Goal: Task Accomplishment & Management: Use online tool/utility

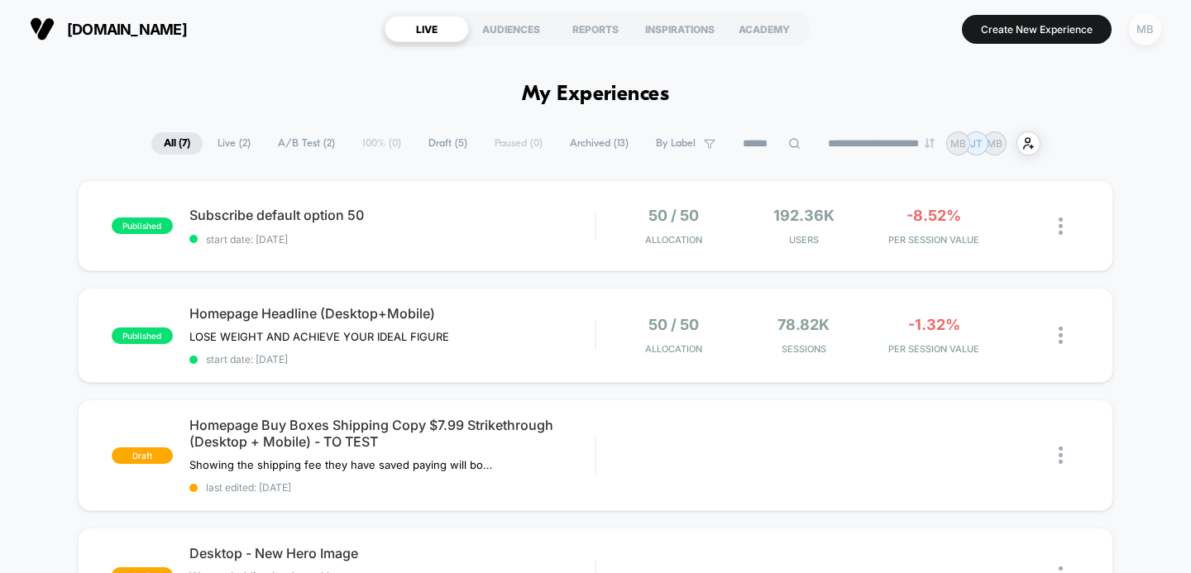
click at [1150, 24] on div "MB" at bounding box center [1145, 29] width 32 height 32
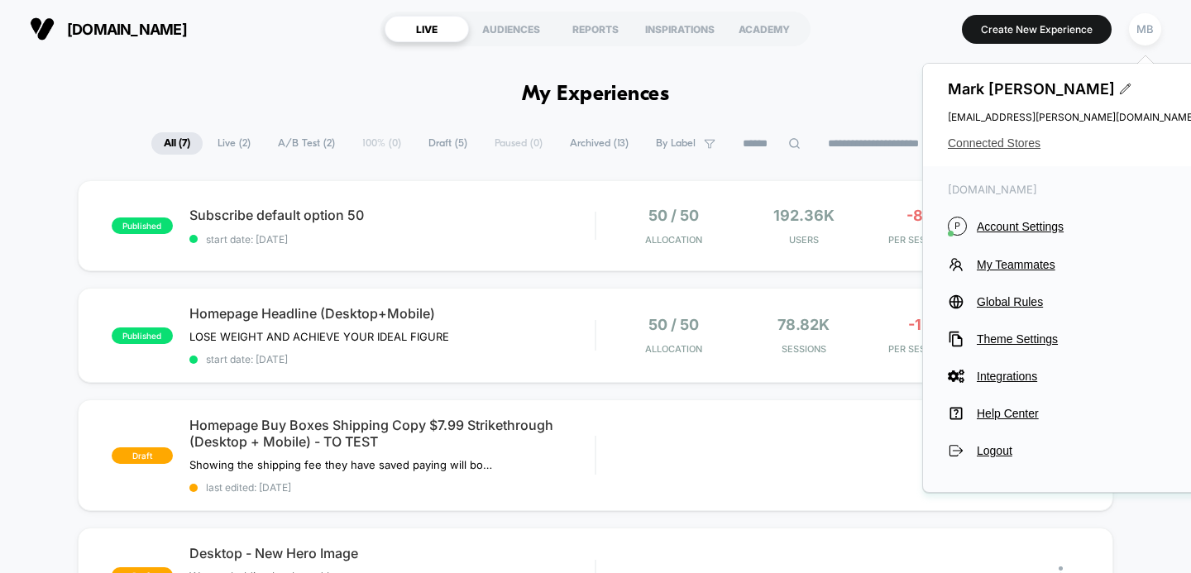
click at [990, 145] on span "Connected Stores" at bounding box center [1071, 142] width 248 height 13
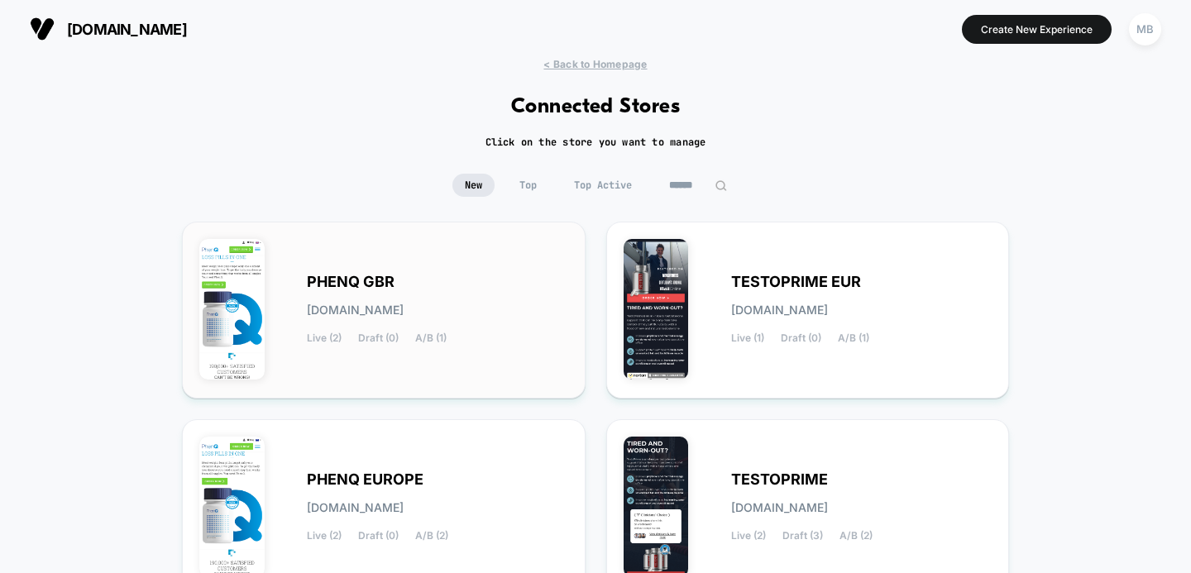
click at [403, 306] on span "[DOMAIN_NAME]" at bounding box center [355, 310] width 97 height 12
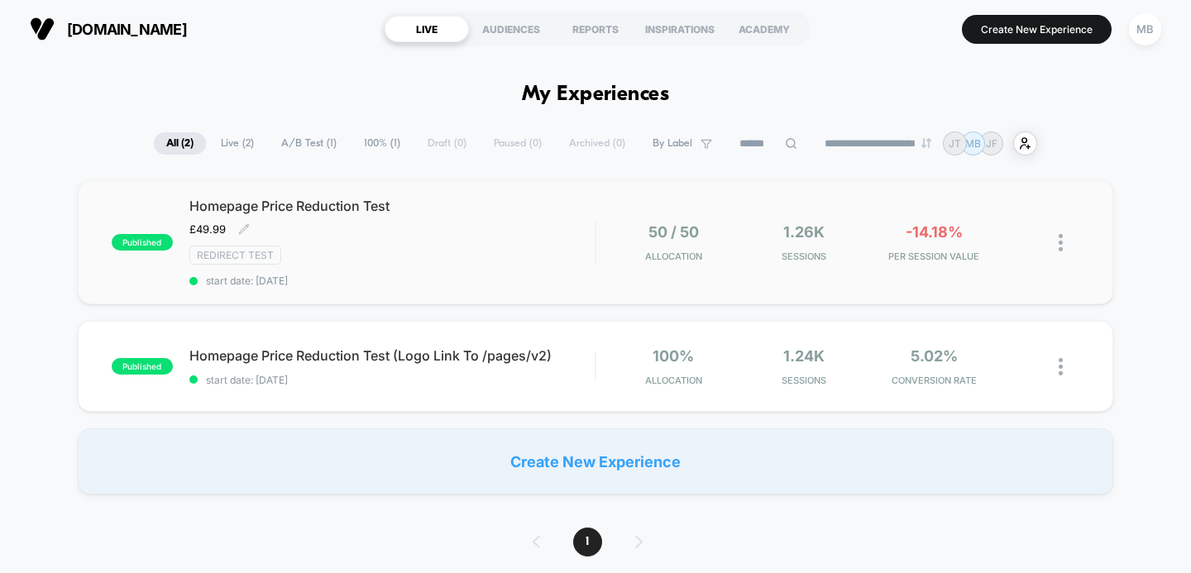
click at [351, 206] on span "Homepage Price Reduction Test" at bounding box center [392, 206] width 406 height 17
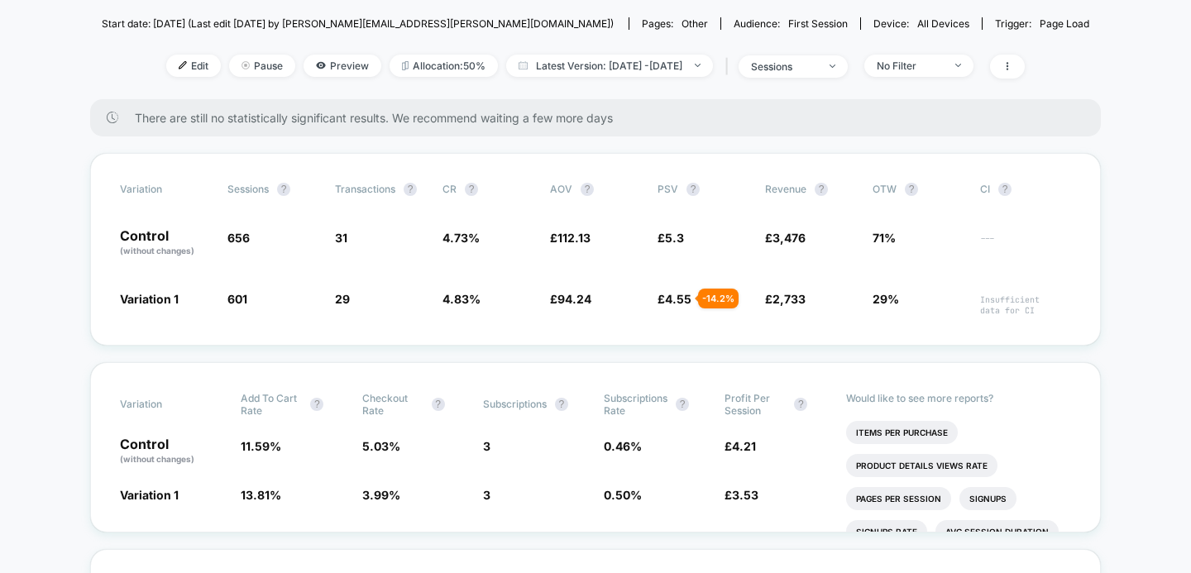
scroll to position [259, 0]
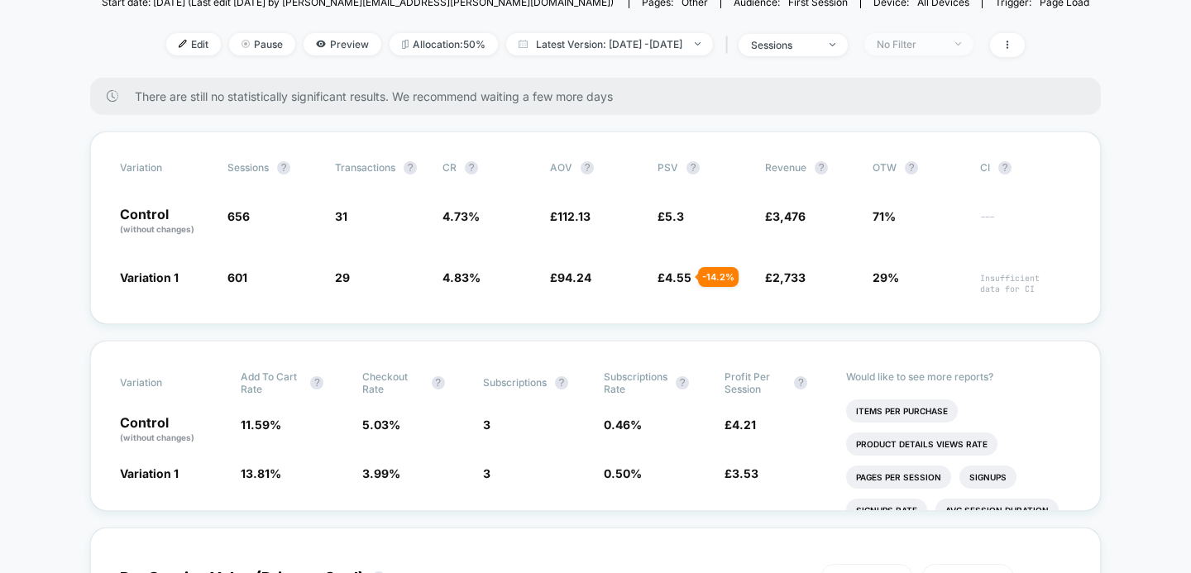
click at [943, 45] on div "No Filter" at bounding box center [909, 44] width 66 height 12
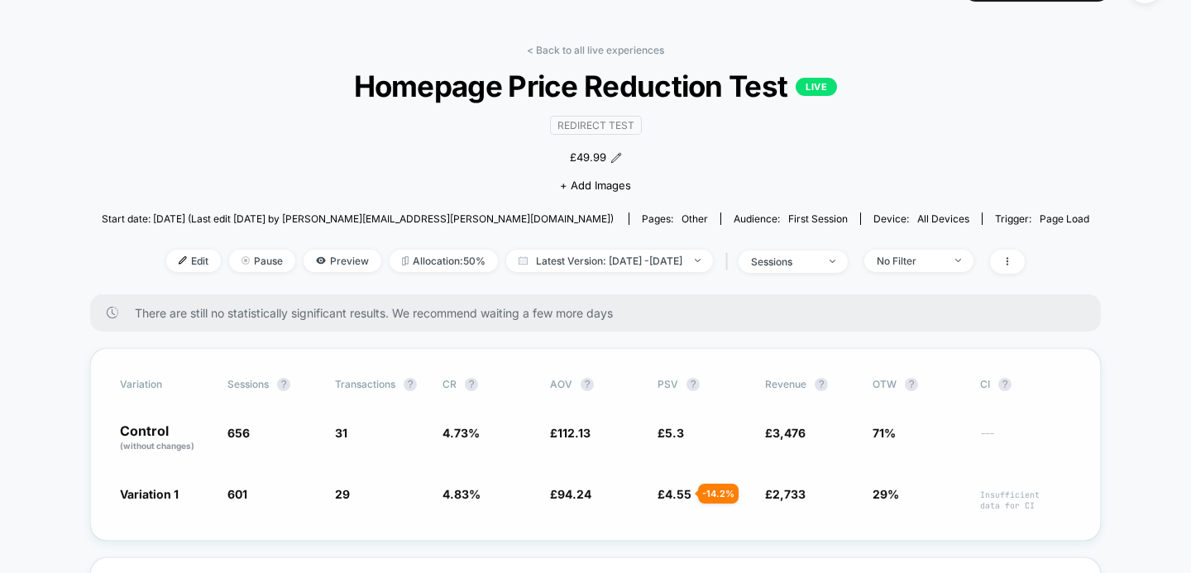
scroll to position [0, 0]
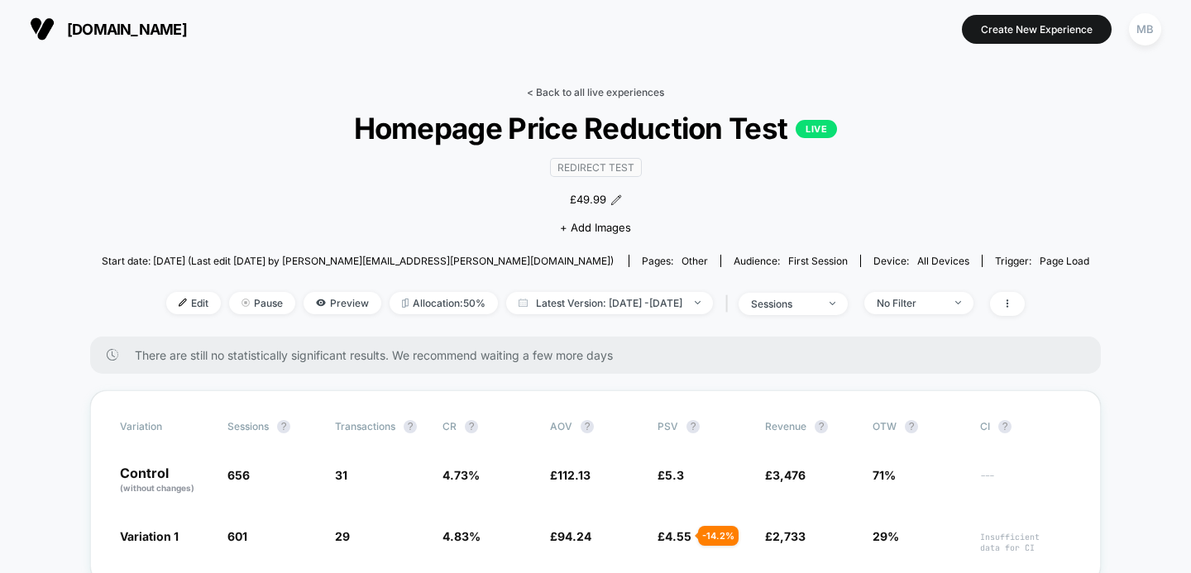
click at [589, 88] on link "< Back to all live experiences" at bounding box center [595, 92] width 137 height 12
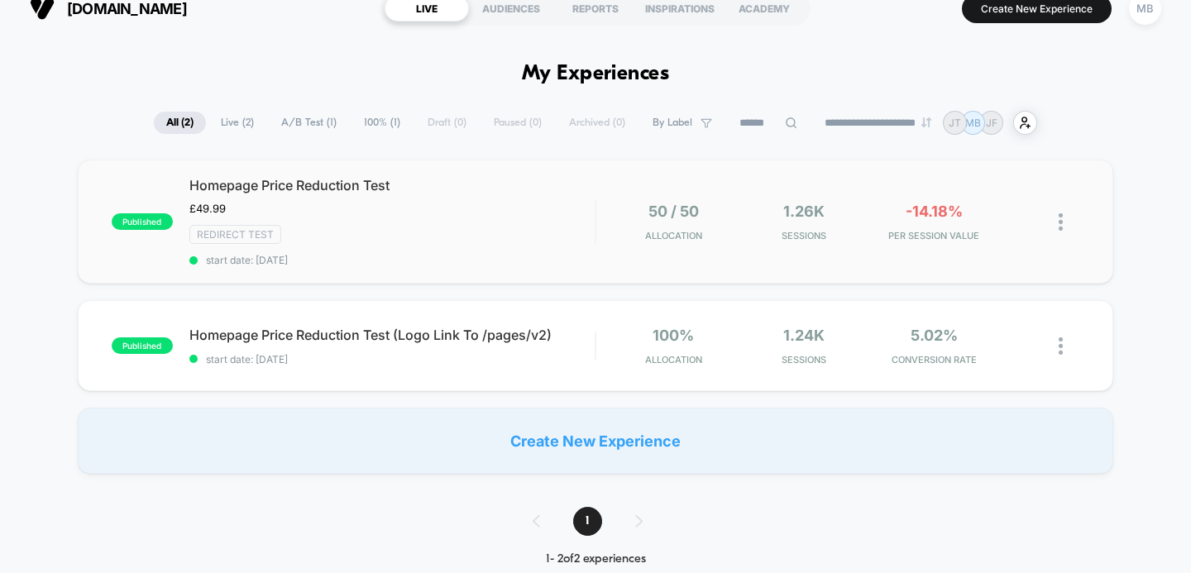
scroll to position [19, 0]
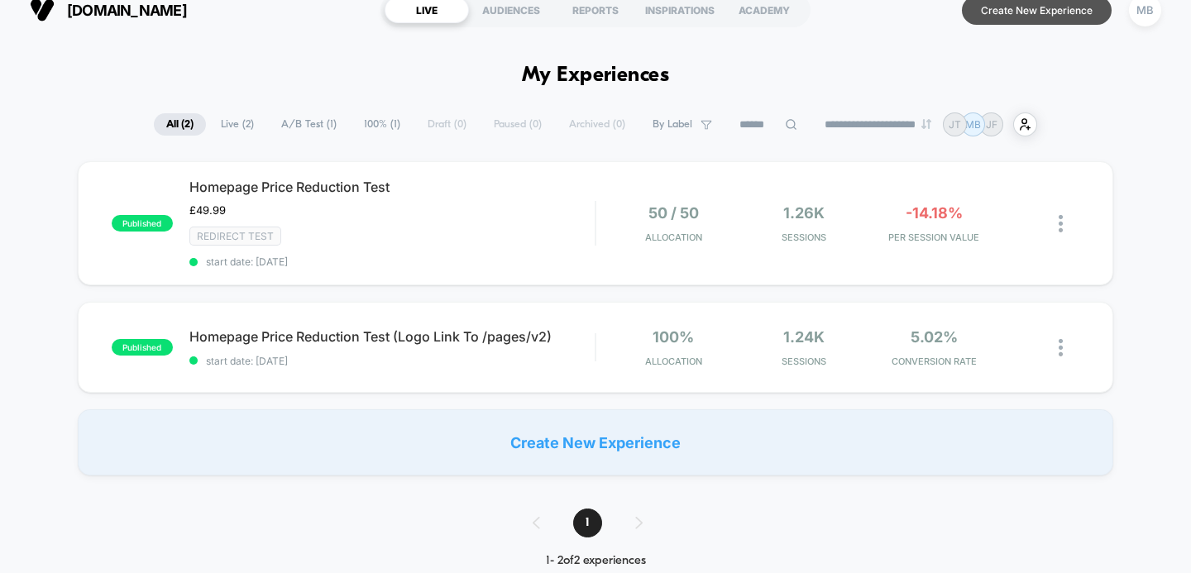
click at [986, 17] on button "Create New Experience" at bounding box center [1037, 10] width 150 height 29
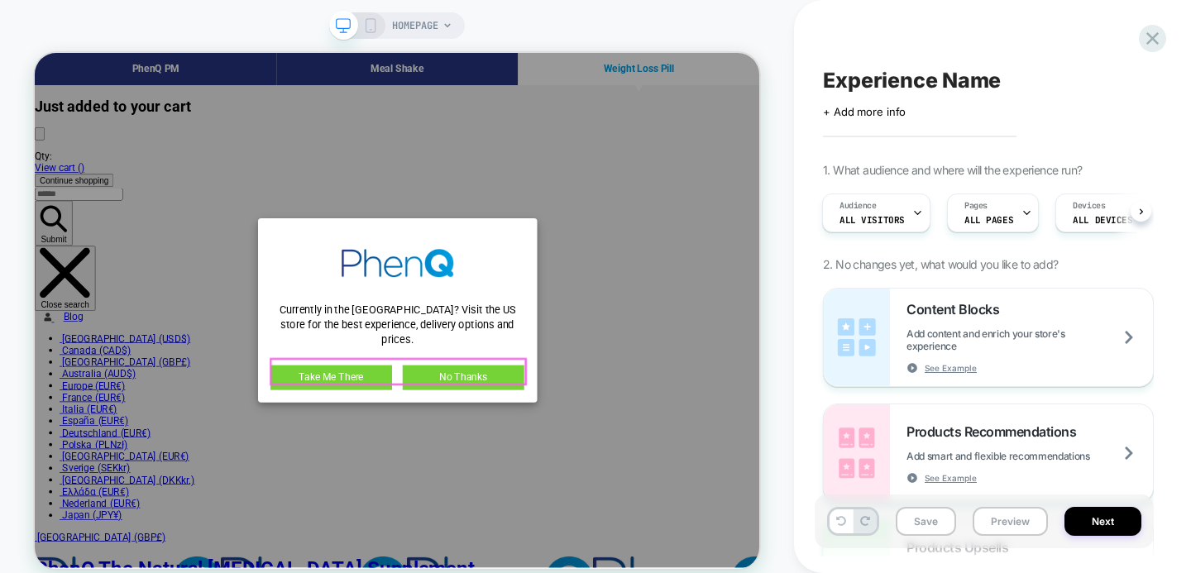
click at [661, 470] on link "No Thanks" at bounding box center [606, 486] width 163 height 33
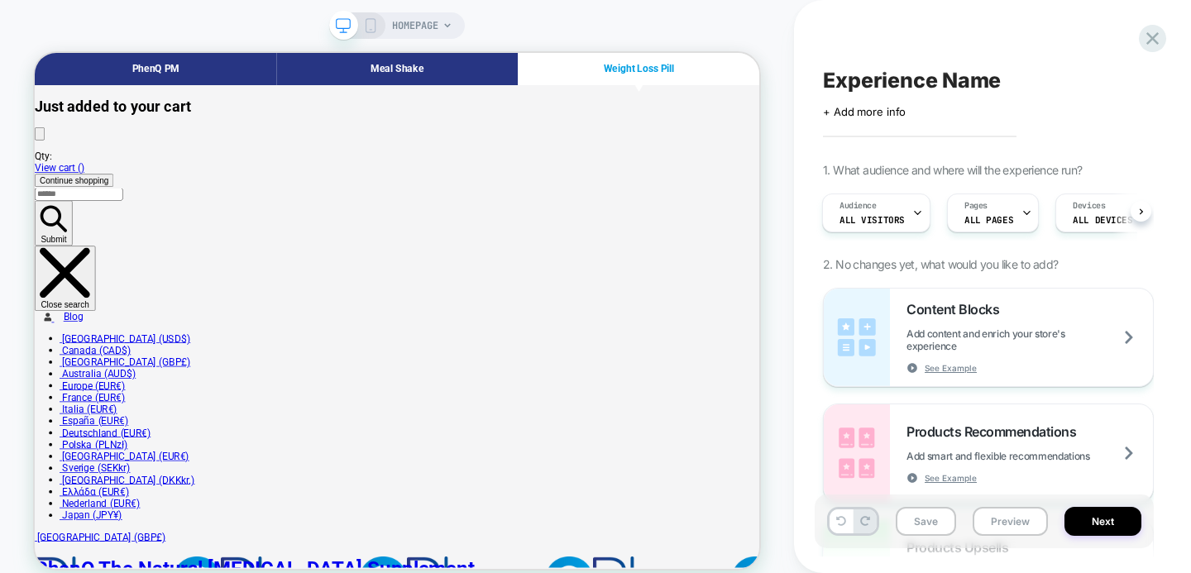
click at [776, 94] on div "HOMEPAGE" at bounding box center [397, 298] width 794 height 562
click at [837, 74] on div at bounding box center [841, 76] width 111 height 26
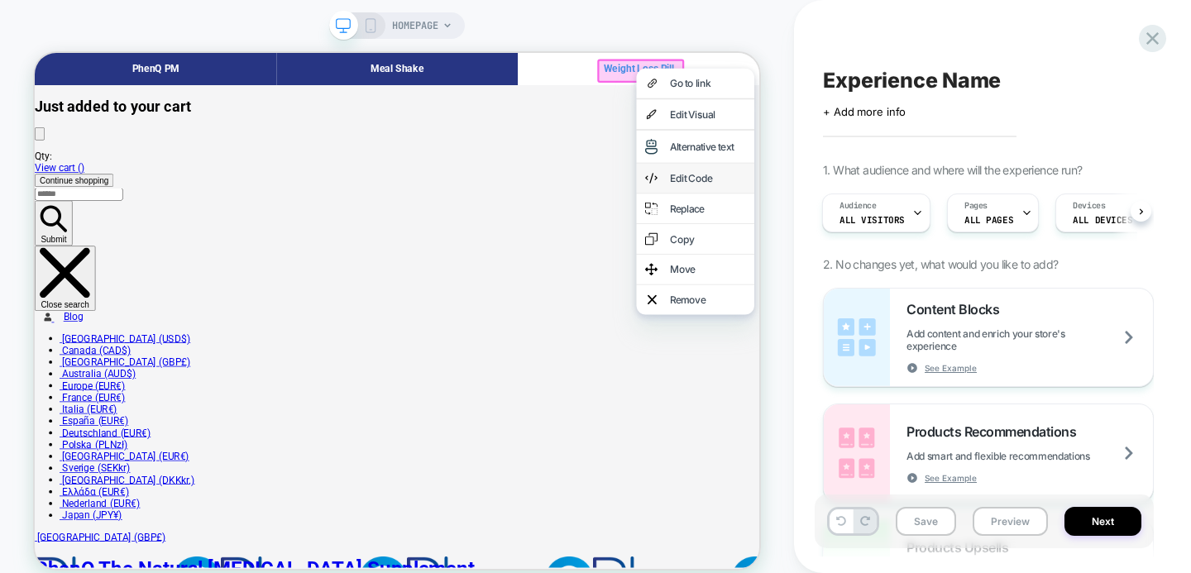
click at [898, 227] on div "Edit Code" at bounding box center [931, 220] width 101 height 17
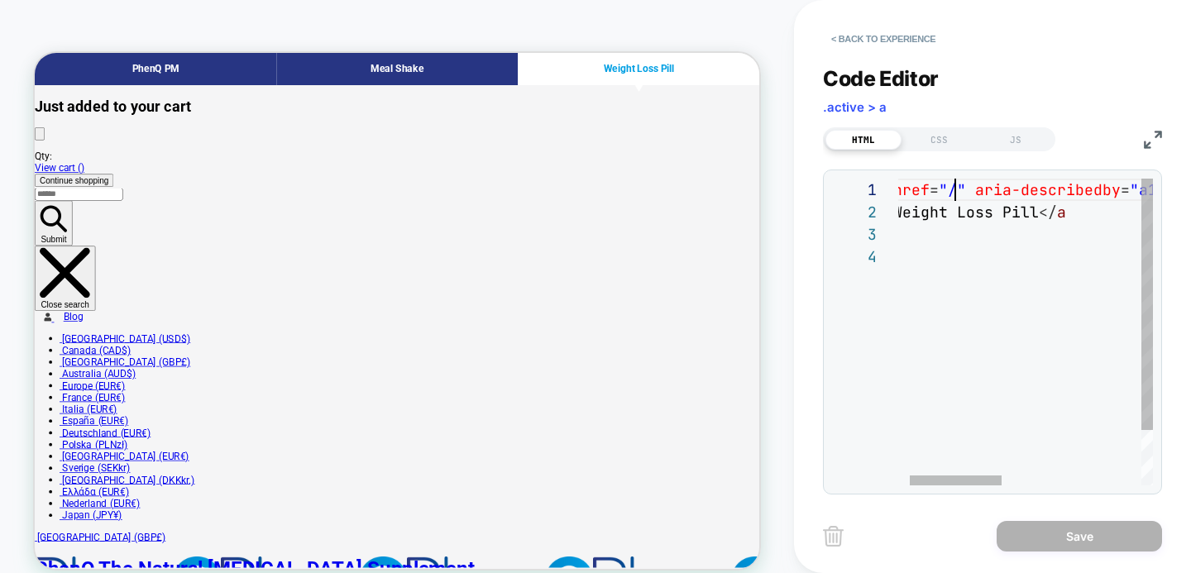
scroll to position [0, 80]
click at [947, 191] on div "< a href = "/" aria-describedby = "a11y-external-message" data-style-id = "0" >…" at bounding box center [1202, 366] width 672 height 374
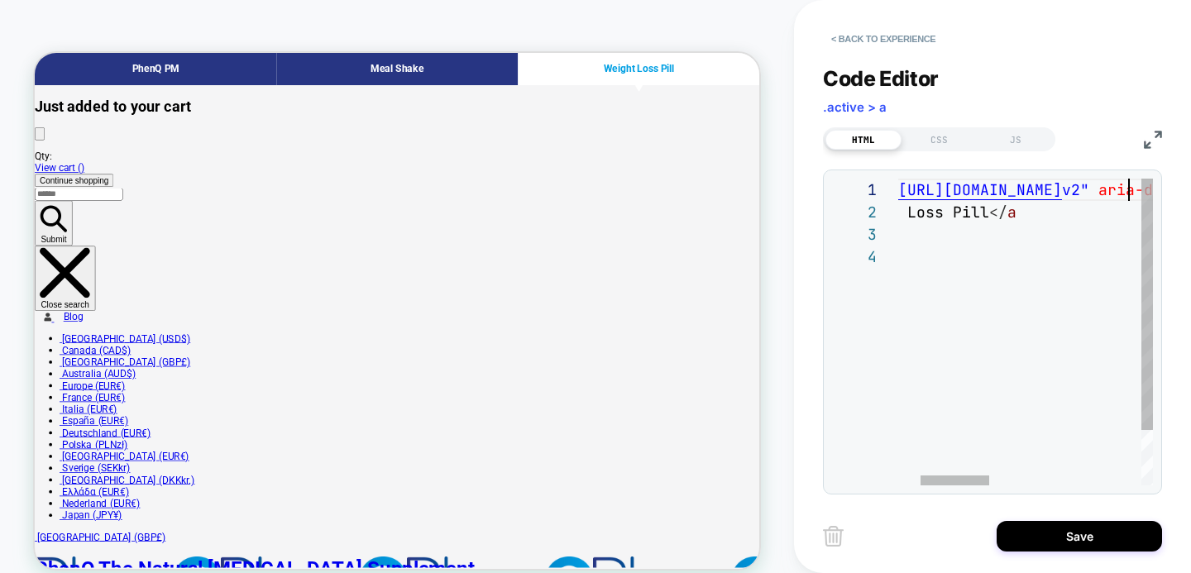
scroll to position [0, 313]
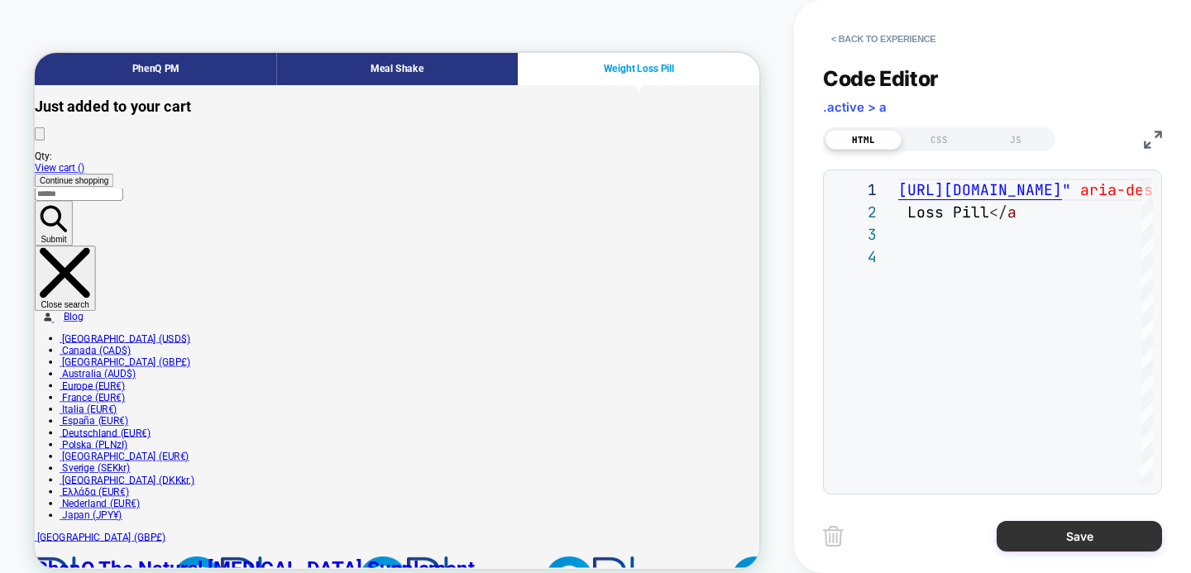
type textarea "**********"
click at [1033, 531] on button "Save" at bounding box center [1078, 536] width 165 height 31
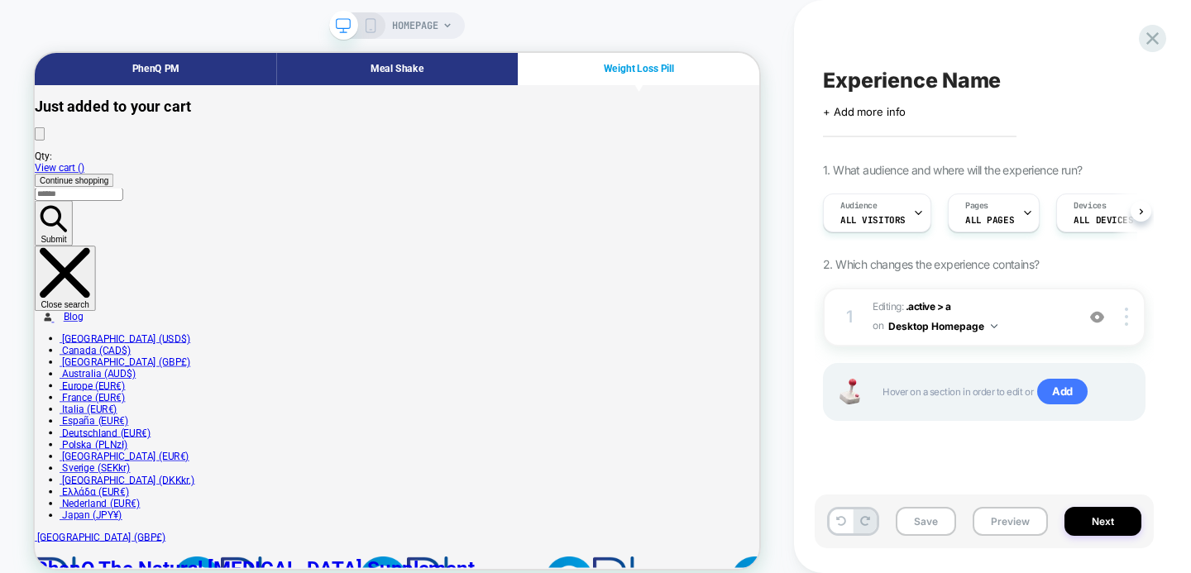
scroll to position [0, 1]
click at [369, 22] on icon at bounding box center [370, 25] width 15 height 15
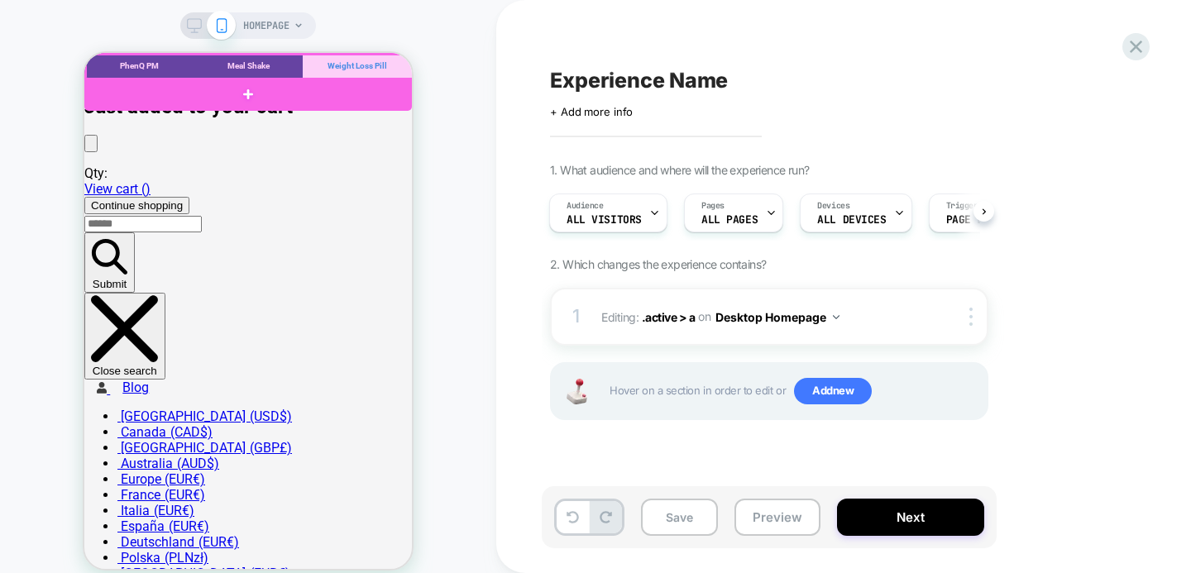
click at [358, 64] on div at bounding box center [249, 68] width 327 height 26
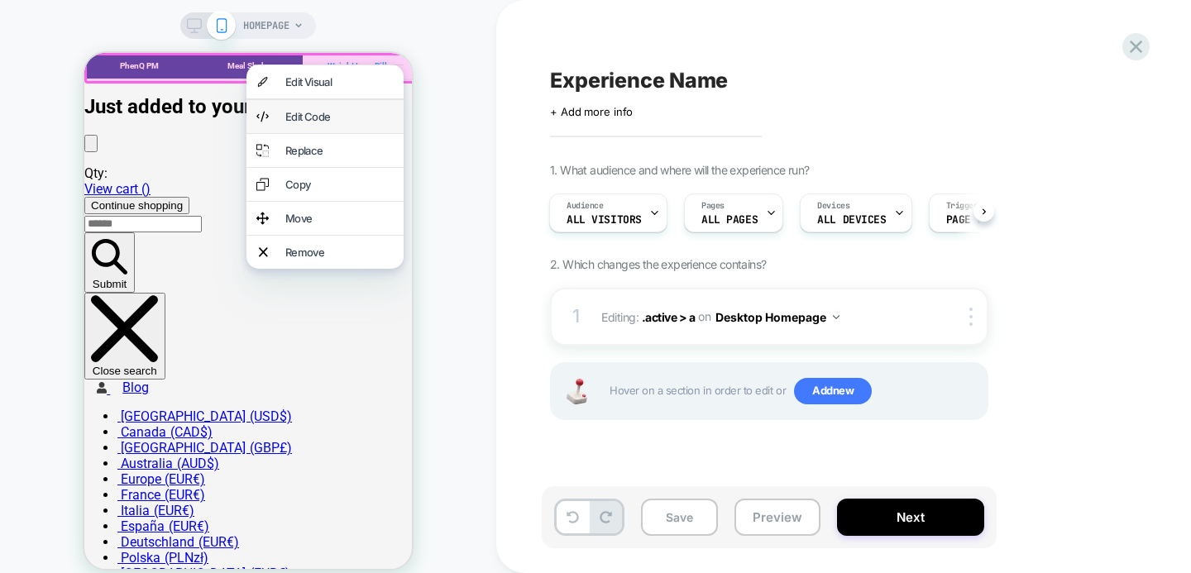
click at [310, 113] on div "Edit Code" at bounding box center [339, 116] width 108 height 13
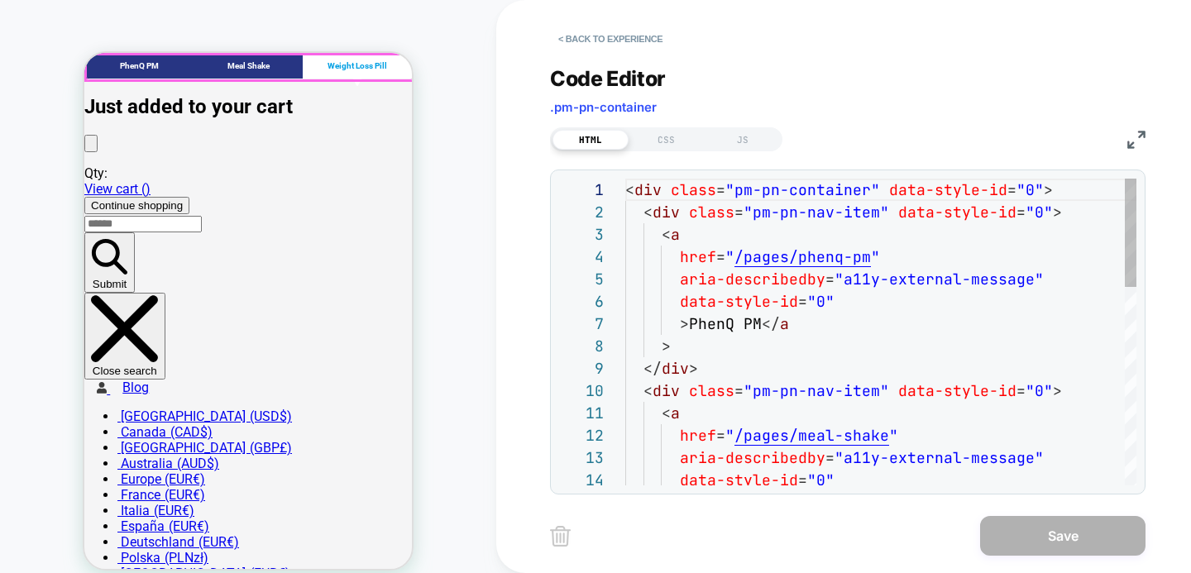
scroll to position [223, 0]
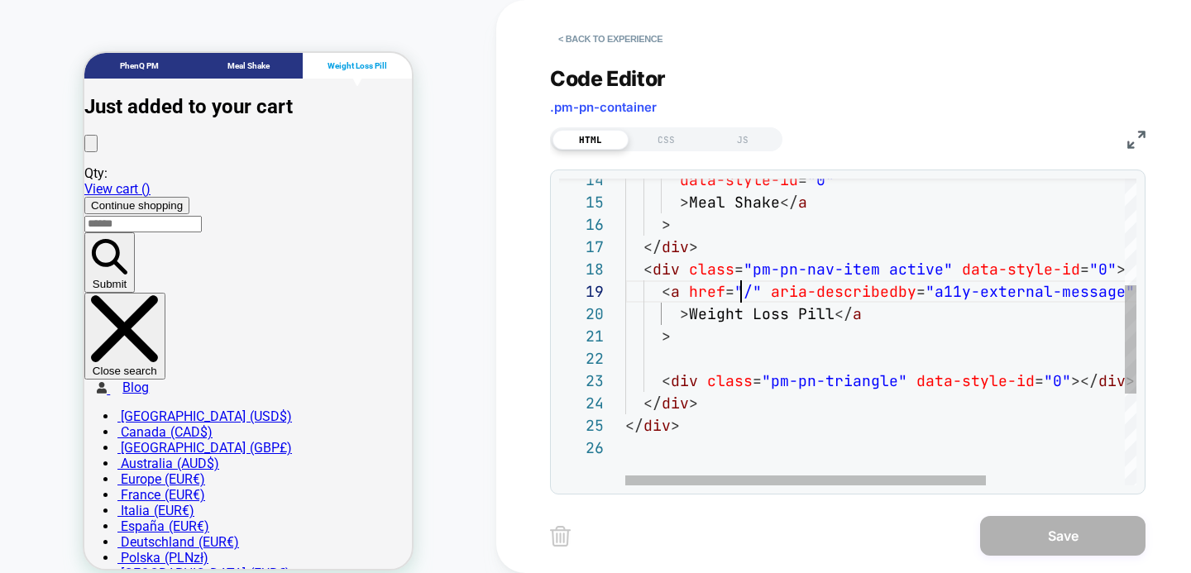
click at [742, 288] on div "> </ div > < div class = "pm-pn-nav-item active" data-style-id = "0" > < a href…" at bounding box center [979, 310] width 708 height 865
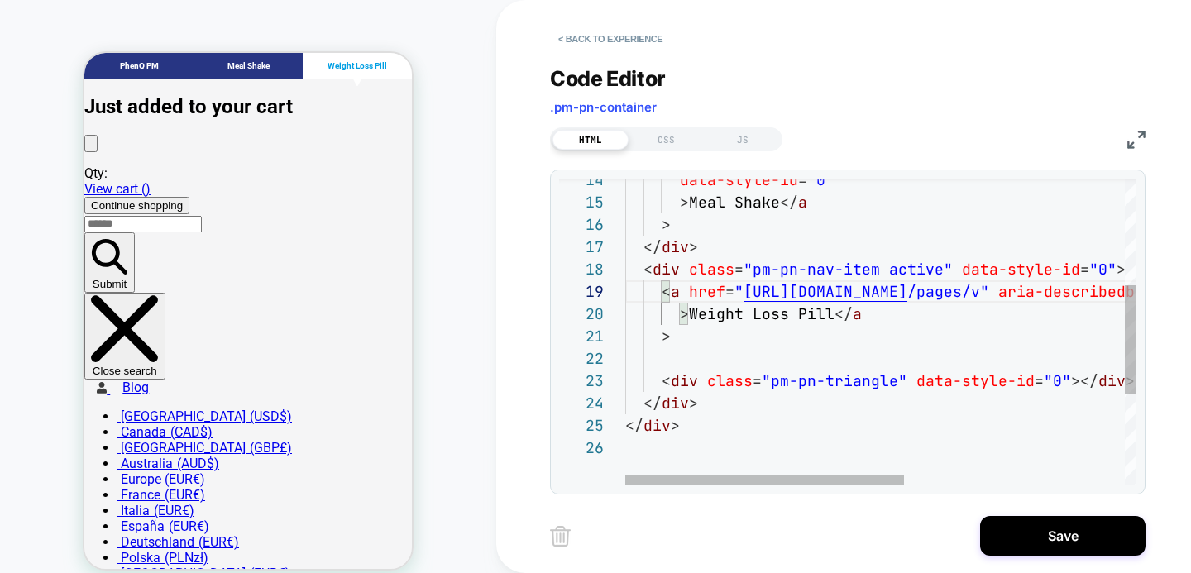
scroll to position [179, 339]
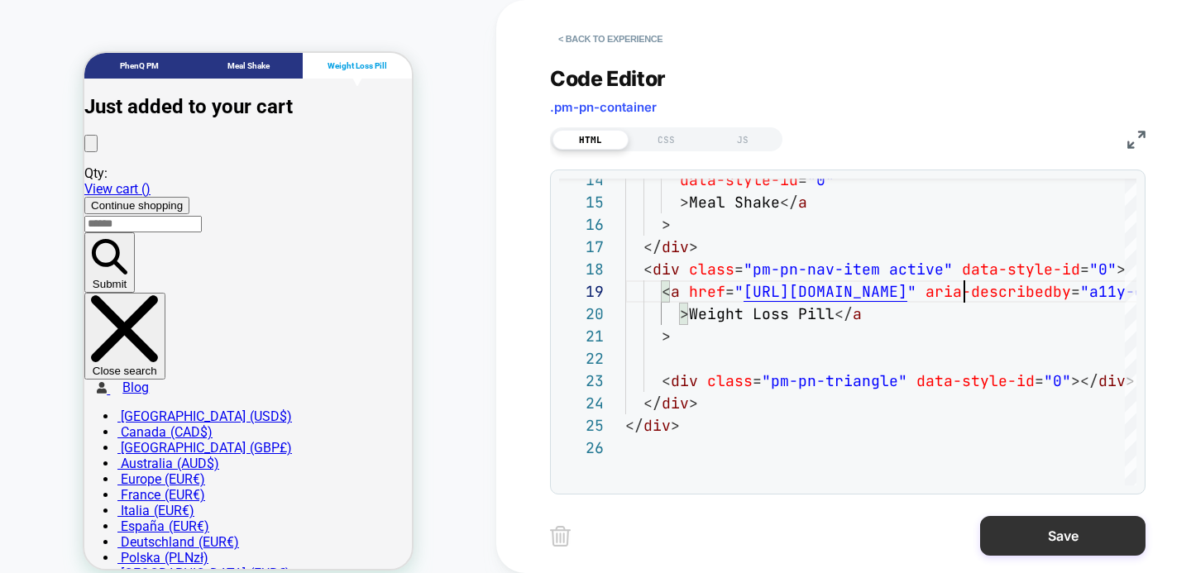
type textarea "**********"
click at [1004, 537] on button "Save" at bounding box center [1062, 536] width 165 height 40
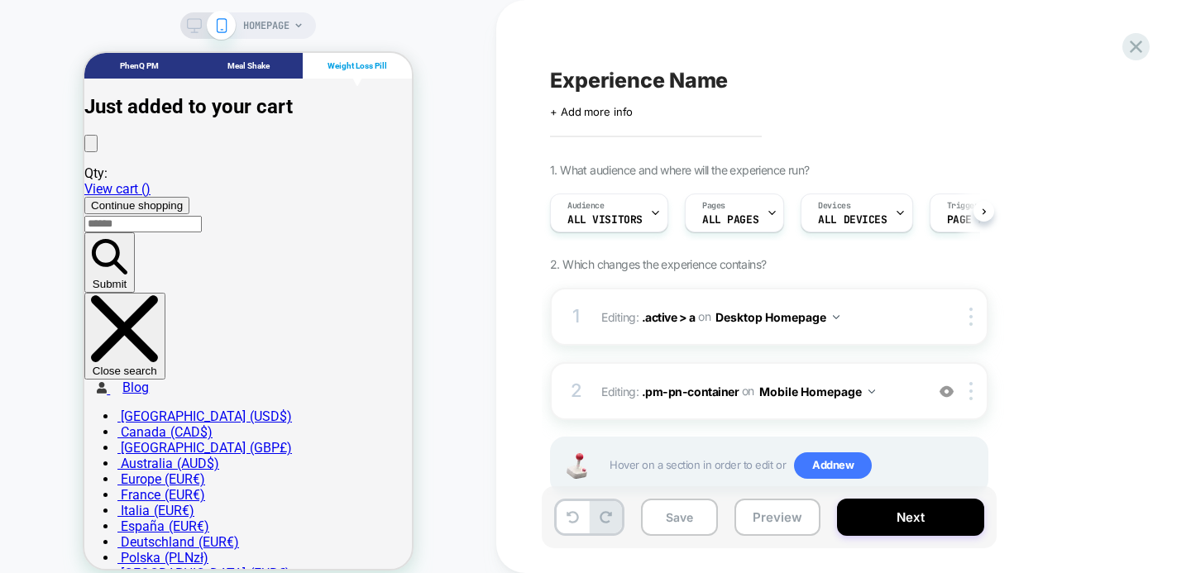
scroll to position [0, 1]
click at [620, 314] on span "Editing : .active > a .active > a on Desktop Homepage" at bounding box center [758, 317] width 315 height 24
click at [975, 317] on div at bounding box center [973, 317] width 27 height 18
click at [838, 319] on button "Desktop Homepage" at bounding box center [777, 317] width 124 height 24
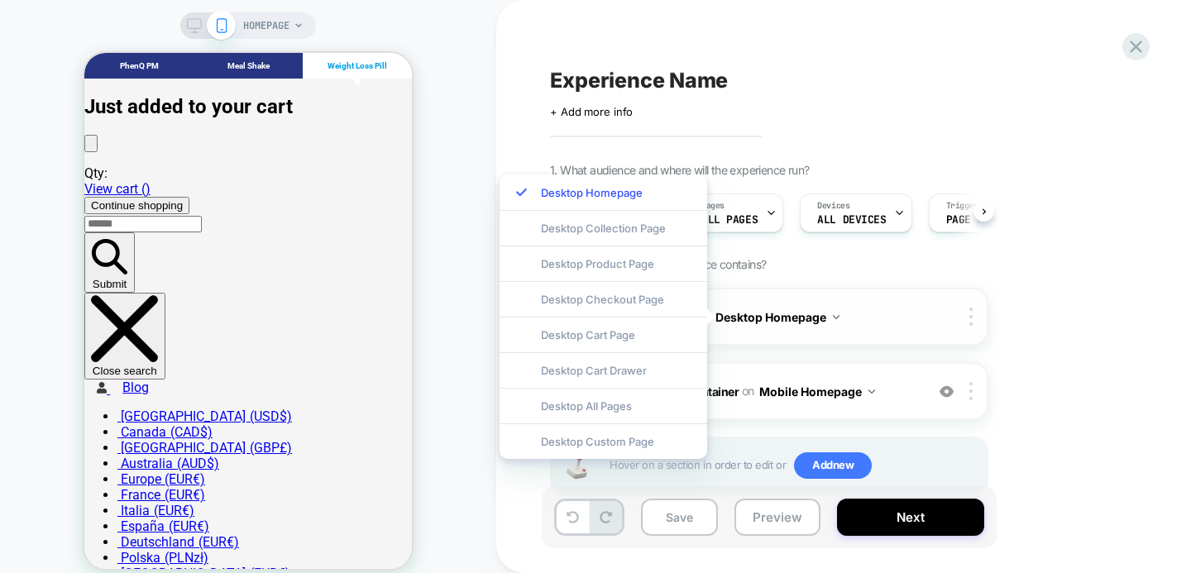
click at [778, 321] on button "Desktop Homepage" at bounding box center [777, 317] width 124 height 24
click at [754, 311] on button "Desktop Homepage" at bounding box center [777, 317] width 124 height 24
click at [779, 317] on button "Desktop Homepage" at bounding box center [777, 317] width 124 height 24
click at [1042, 305] on div "1. What audience and where will the experience run? Audience All Visitors Pages…" at bounding box center [852, 349] width 604 height 373
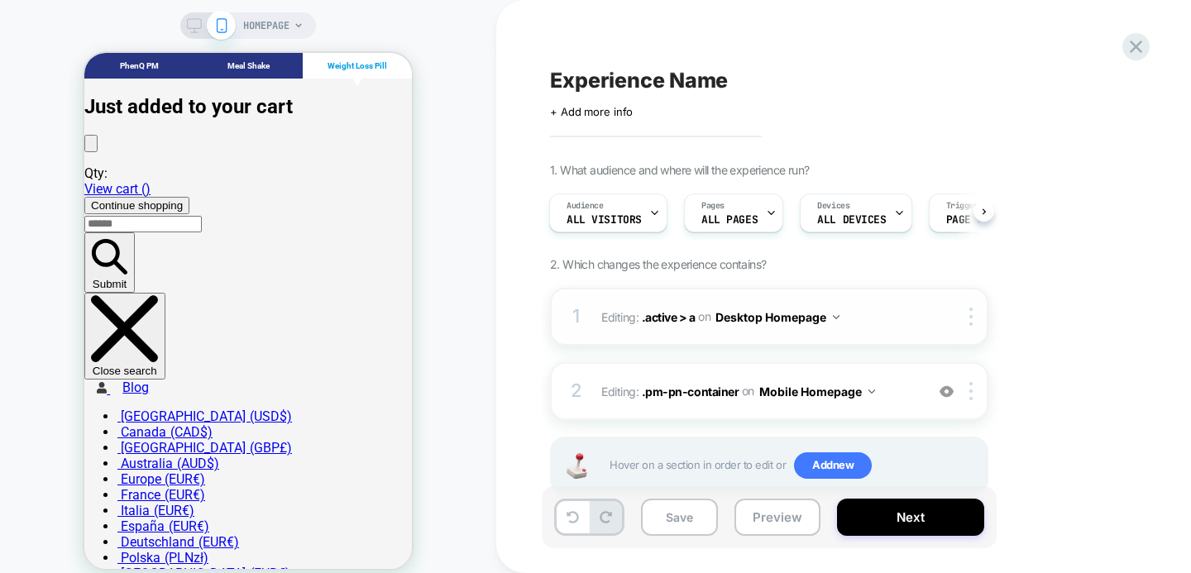
click at [619, 318] on span "Editing : .active > a .active > a on Desktop Homepage" at bounding box center [758, 317] width 315 height 24
click at [687, 314] on span ".active > a" at bounding box center [669, 316] width 54 height 14
click at [972, 317] on div at bounding box center [973, 317] width 27 height 18
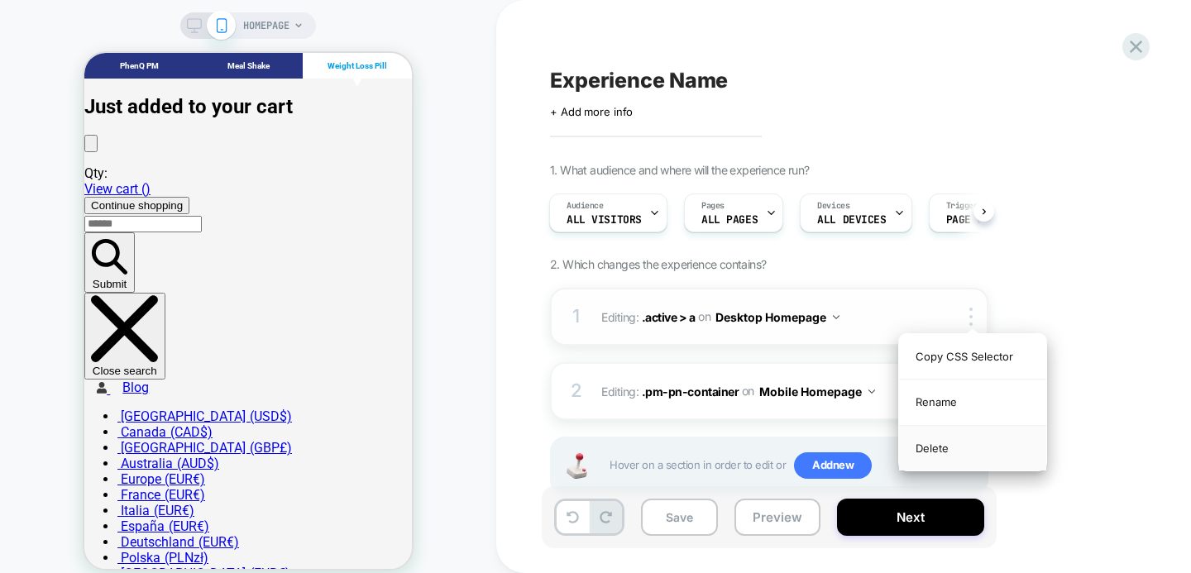
click at [935, 449] on div "Delete" at bounding box center [972, 448] width 147 height 45
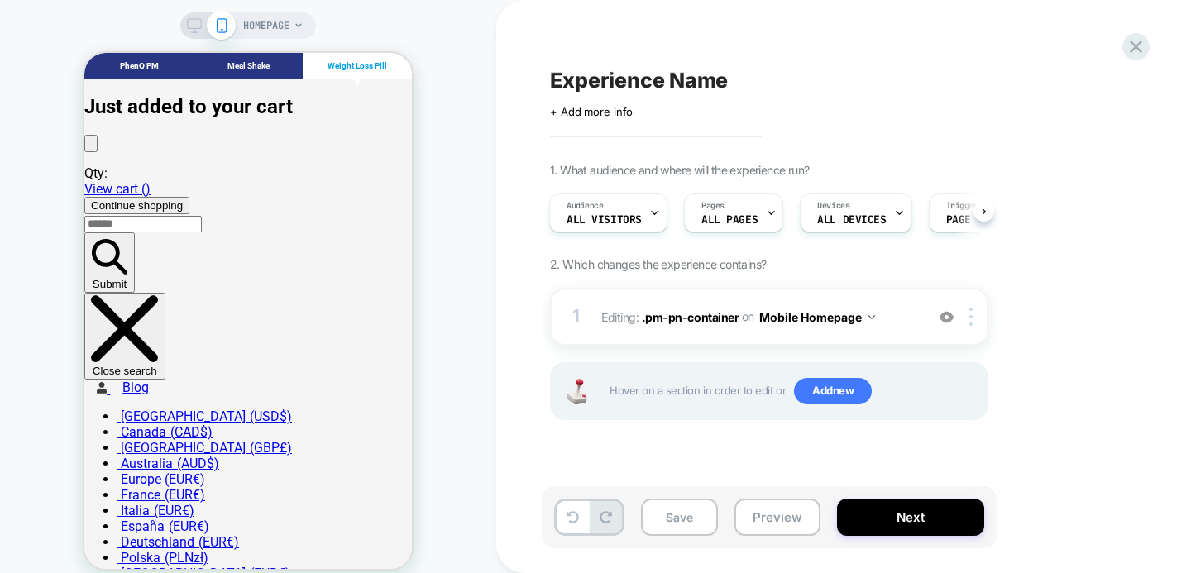
click at [194, 22] on icon at bounding box center [194, 25] width 15 height 15
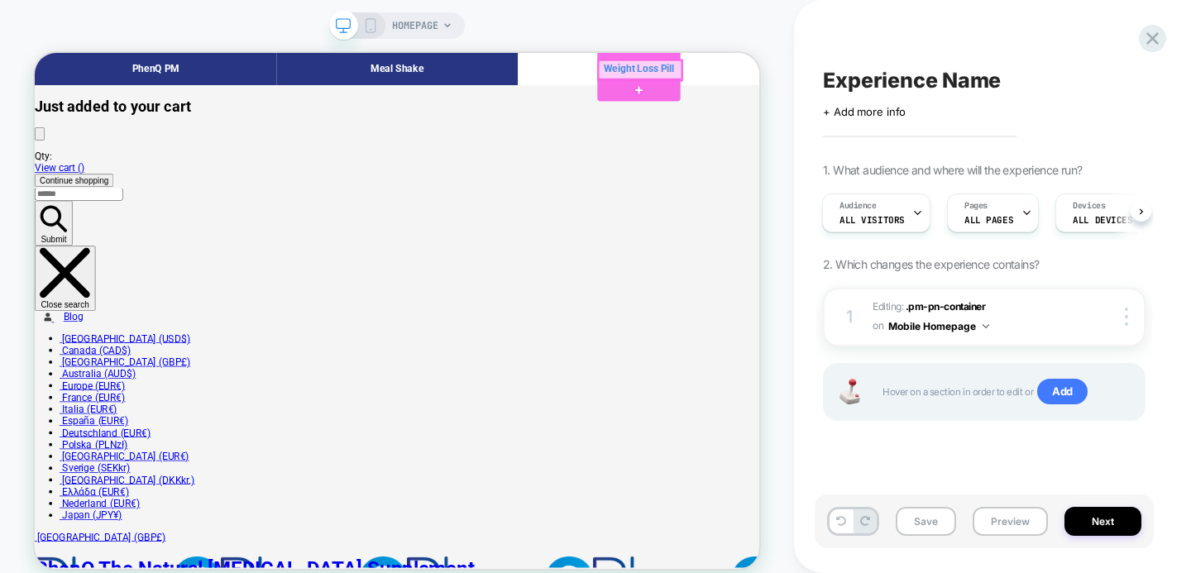
click at [847, 76] on div at bounding box center [841, 76] width 111 height 26
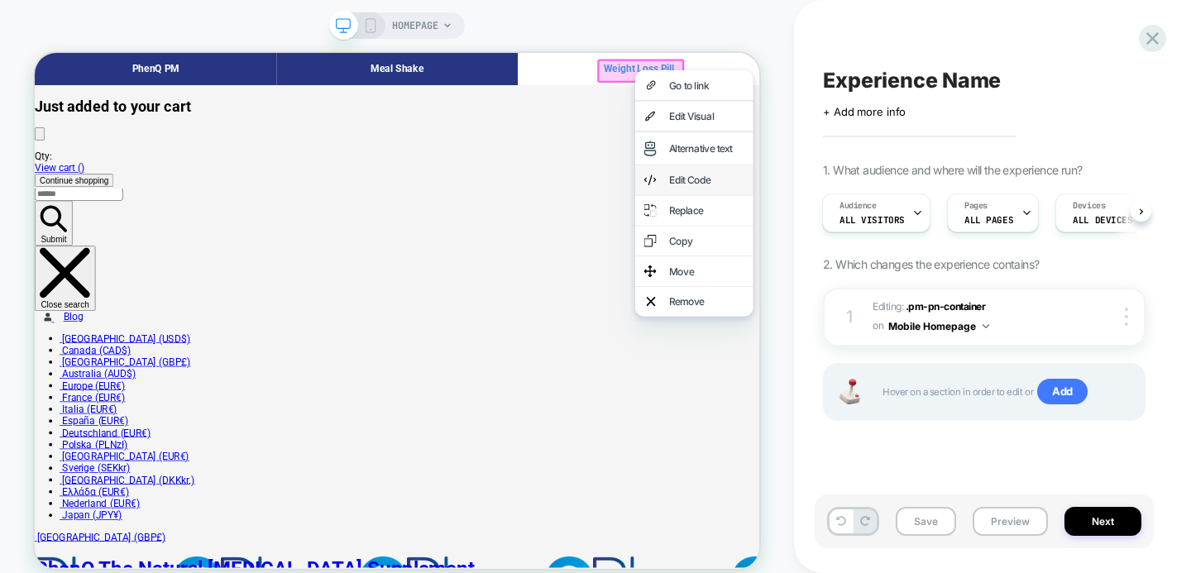
click at [910, 227] on div "Edit Code" at bounding box center [930, 222] width 101 height 17
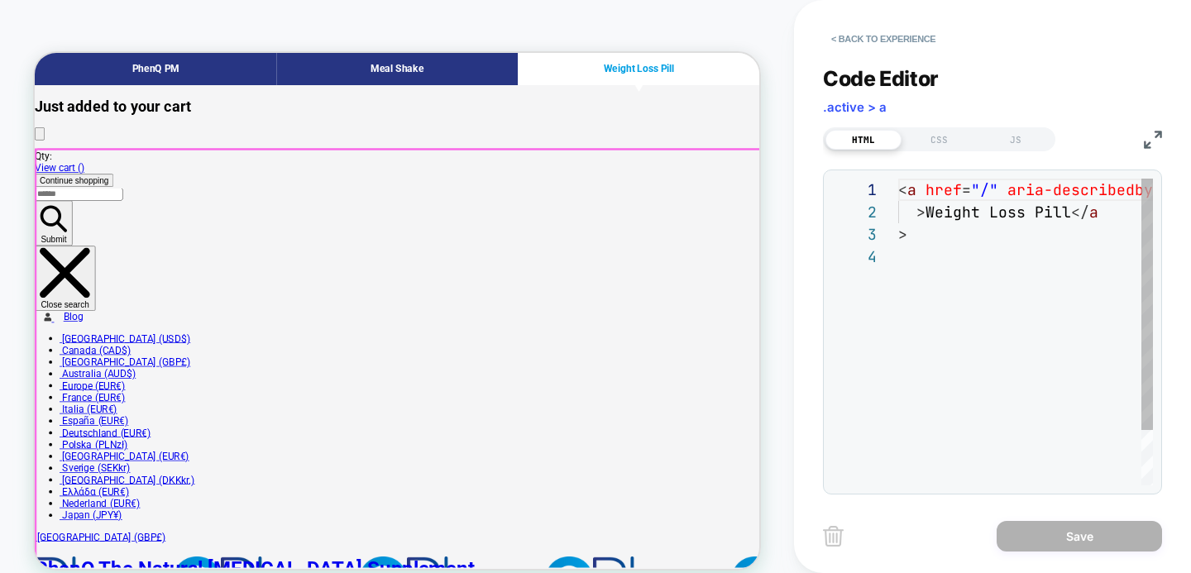
scroll to position [67, 0]
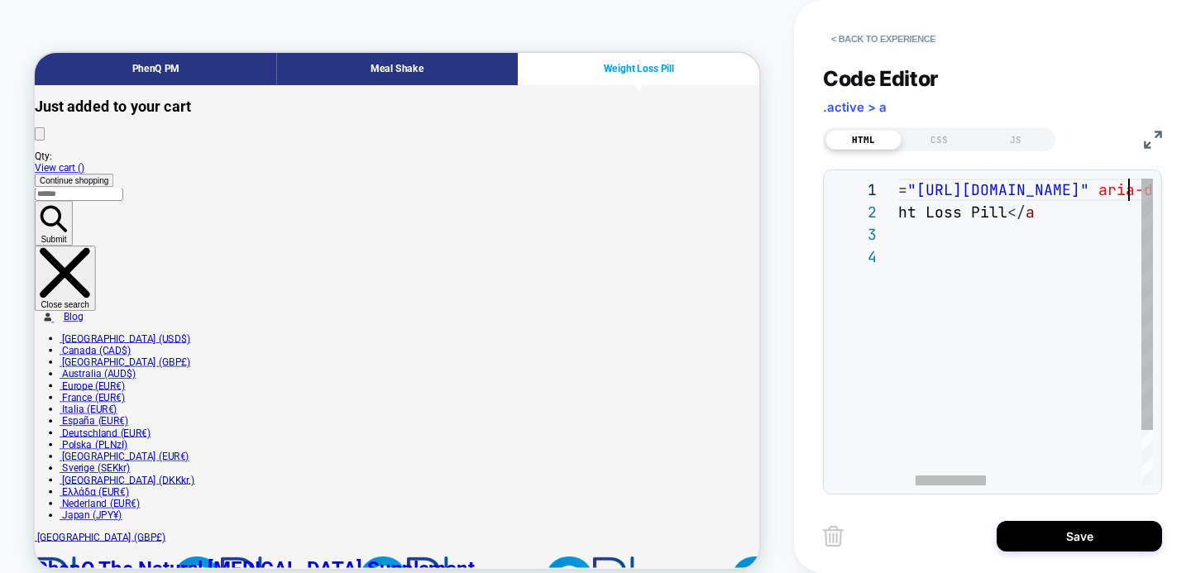
scroll to position [0, 303]
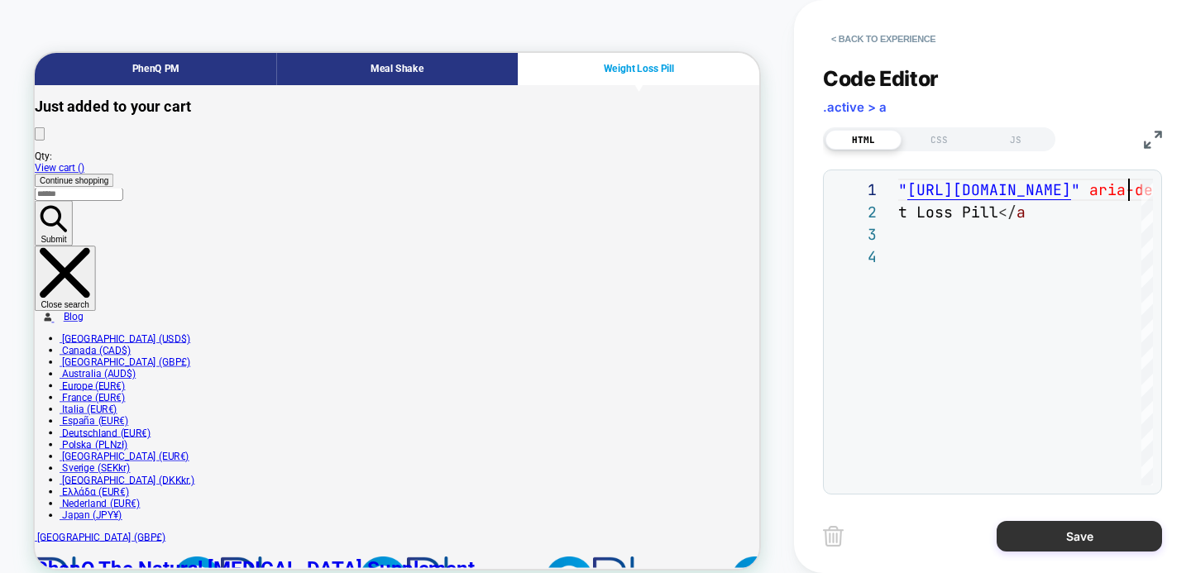
type textarea "**********"
click at [1042, 531] on button "Save" at bounding box center [1078, 536] width 165 height 31
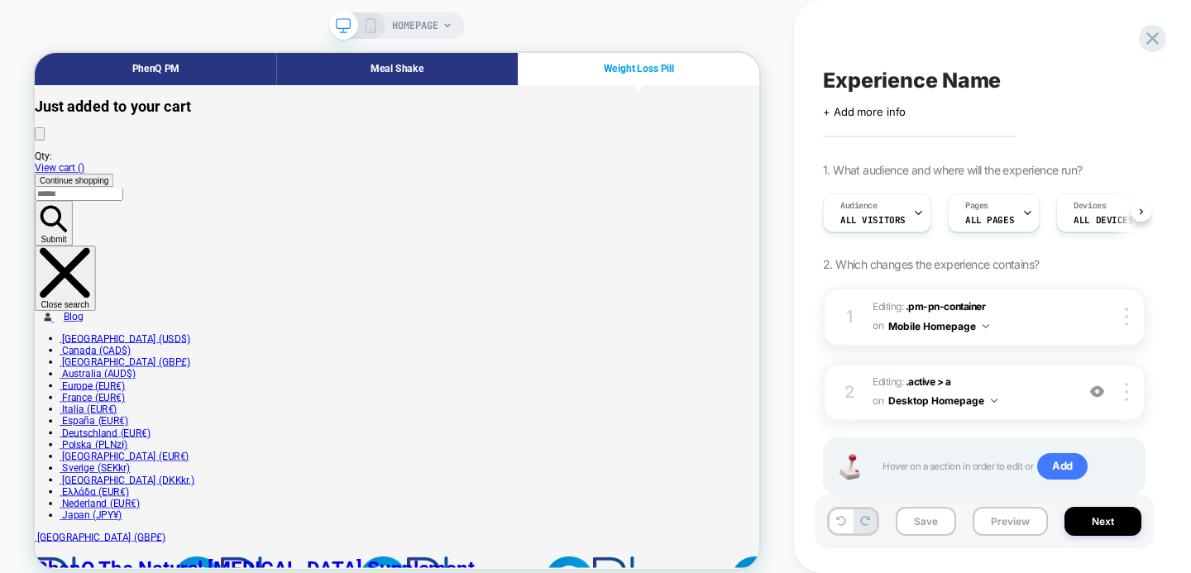
scroll to position [0, 1]
click at [931, 520] on button "Save" at bounding box center [925, 521] width 60 height 29
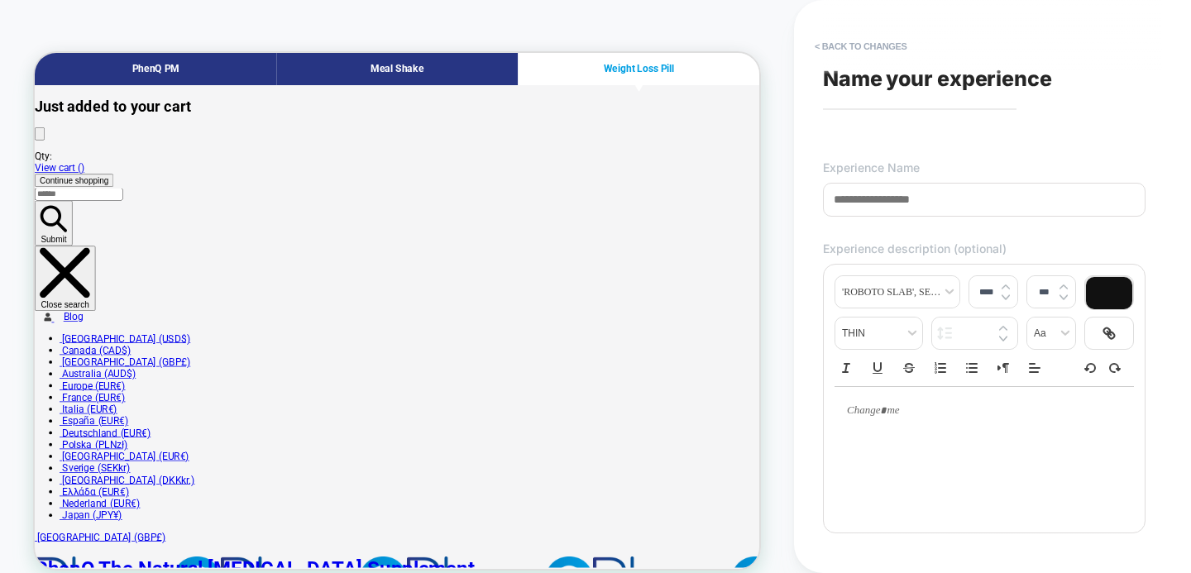
click at [864, 77] on span "Name your experience" at bounding box center [937, 78] width 229 height 25
type input "**********"
click at [884, 418] on p at bounding box center [978, 410] width 254 height 15
type input "****"
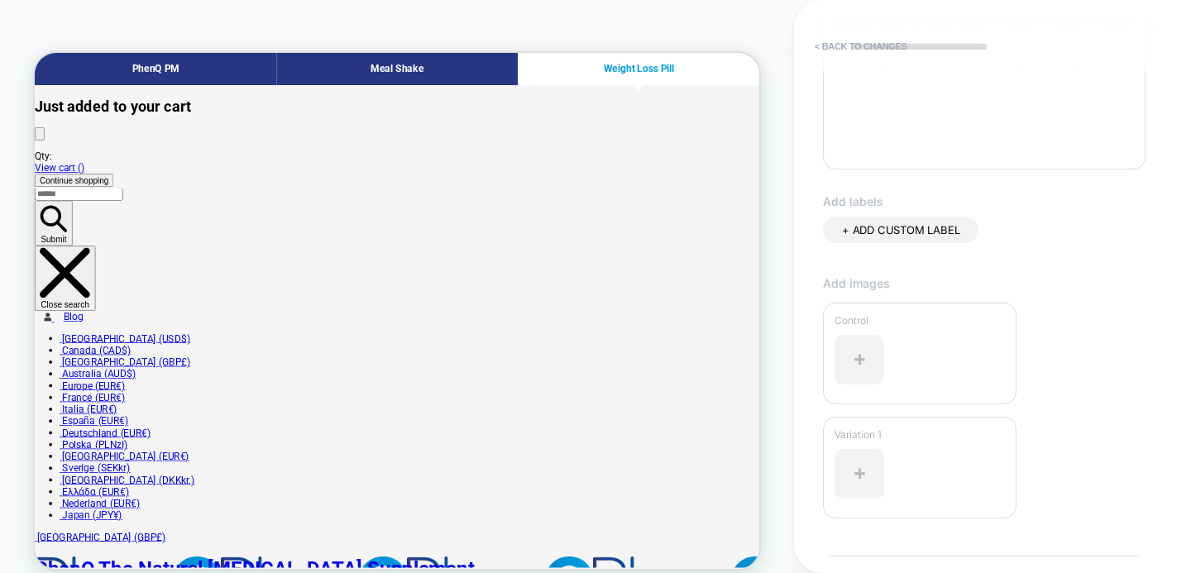
scroll to position [460, 0]
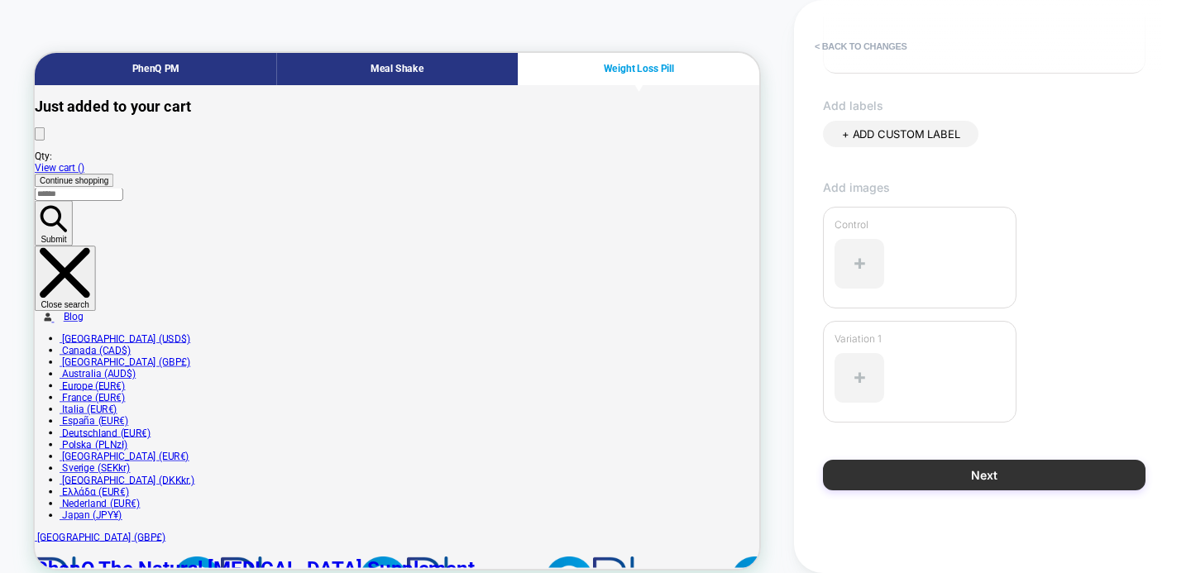
click at [880, 468] on button "Next" at bounding box center [984, 475] width 322 height 31
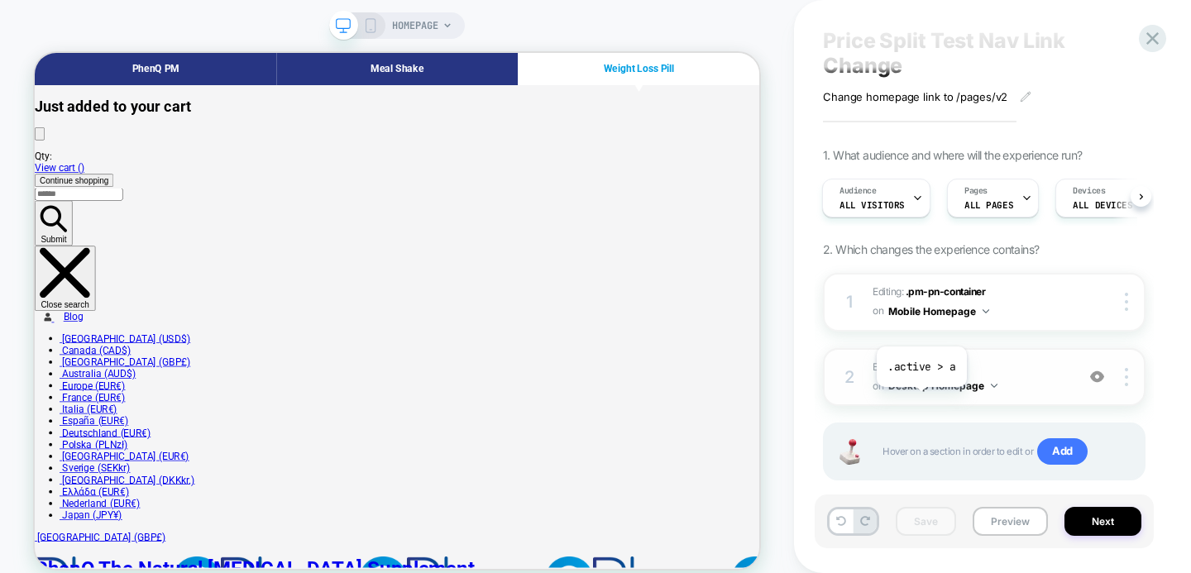
scroll to position [69, 0]
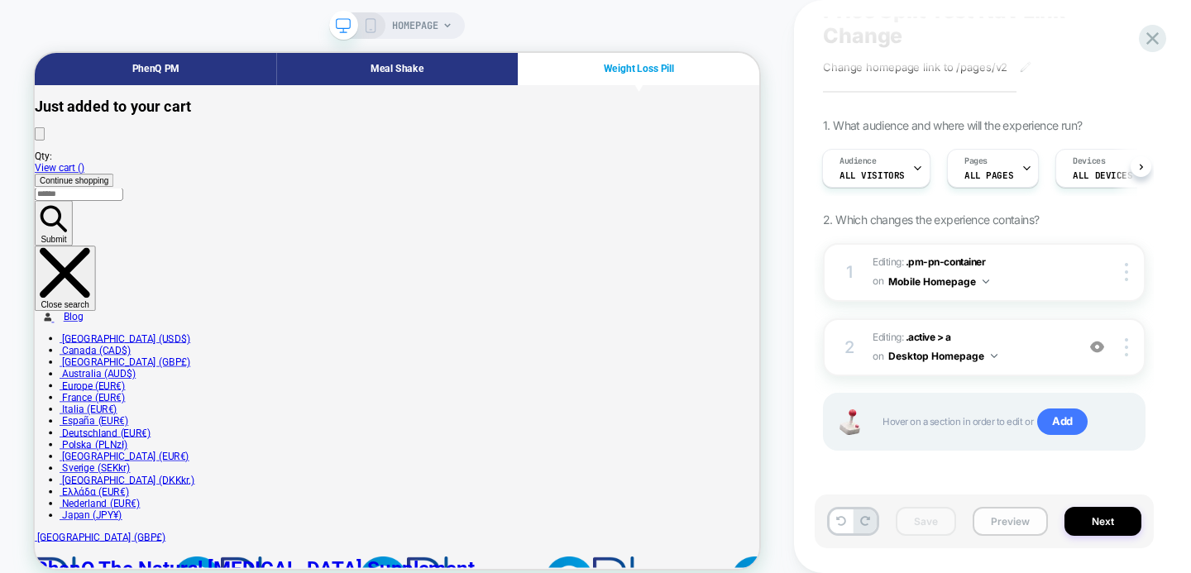
click at [1000, 527] on button "Preview" at bounding box center [1009, 521] width 75 height 29
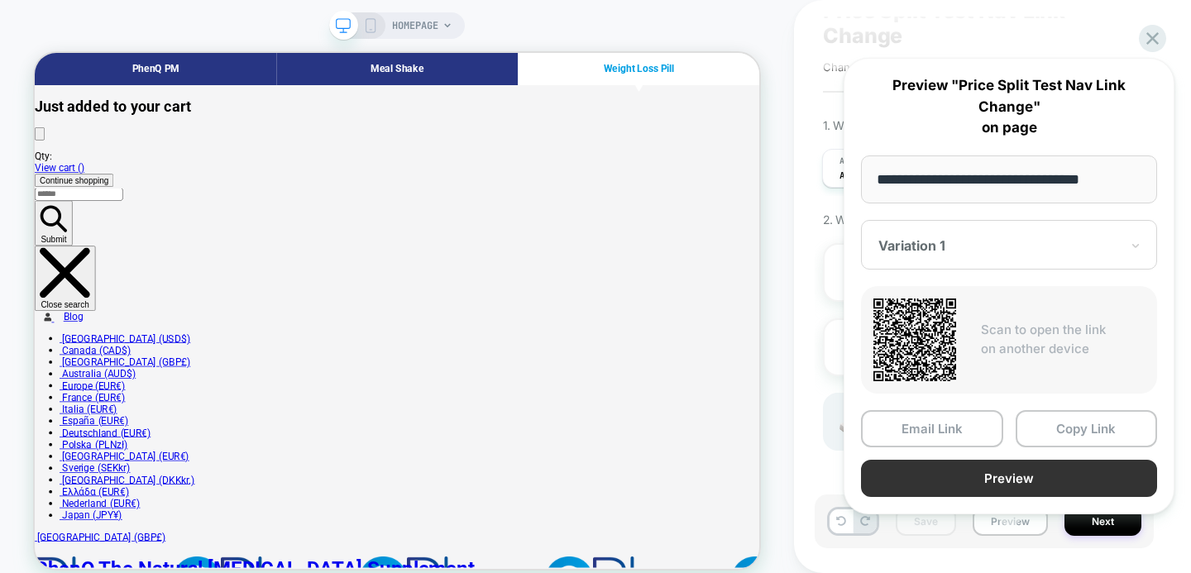
click at [1019, 460] on button "Preview" at bounding box center [1009, 478] width 296 height 37
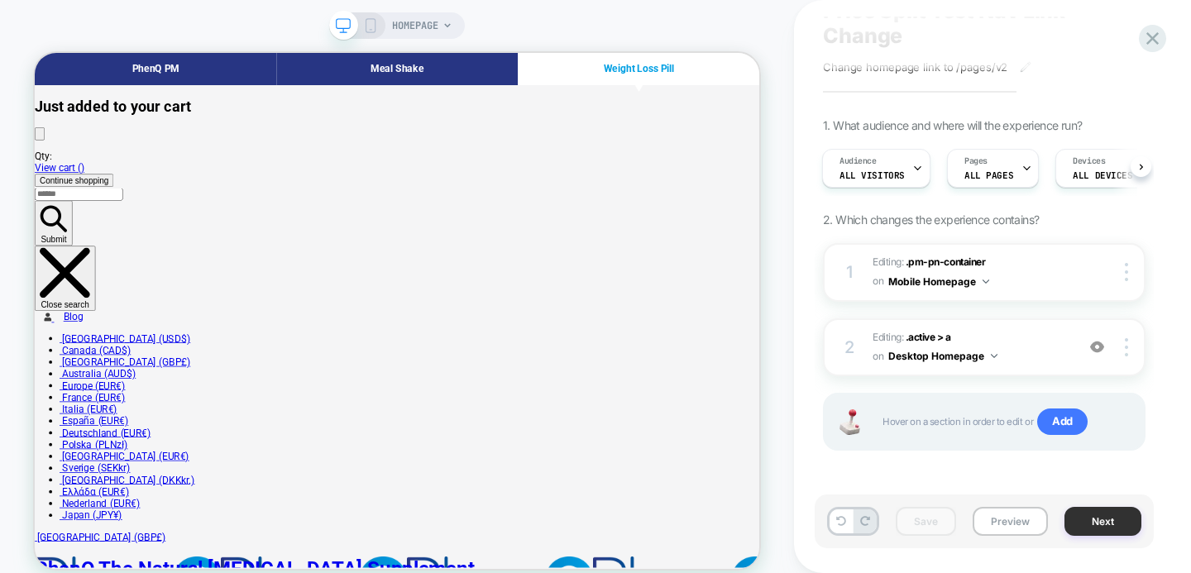
click at [1095, 523] on button "Next" at bounding box center [1102, 521] width 77 height 29
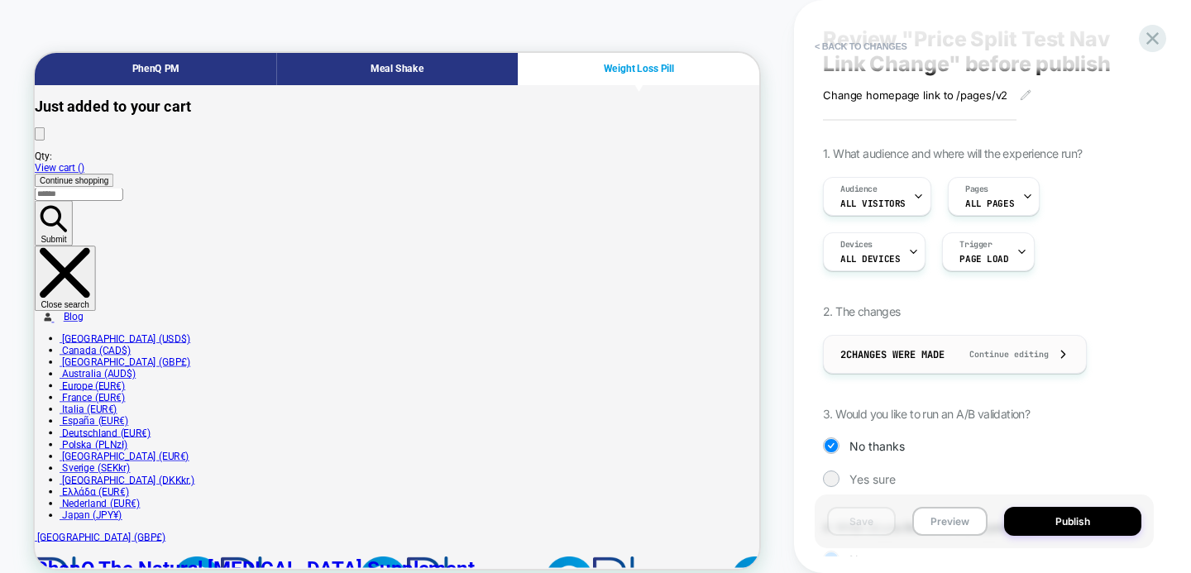
scroll to position [74, 0]
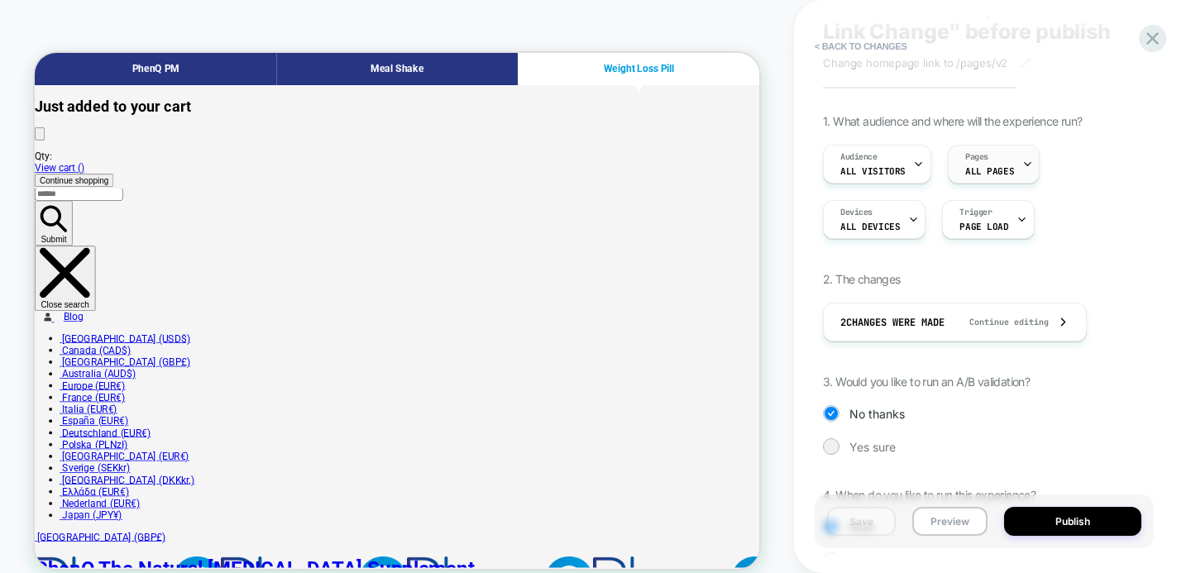
click at [1024, 163] on icon at bounding box center [1027, 164] width 6 height 3
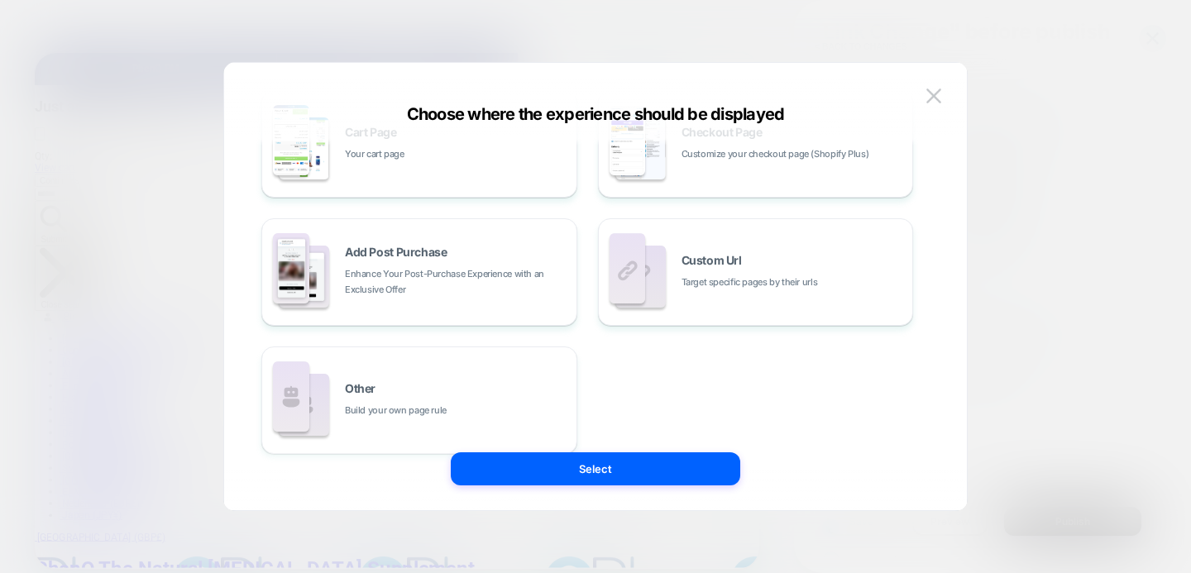
scroll to position [338, 0]
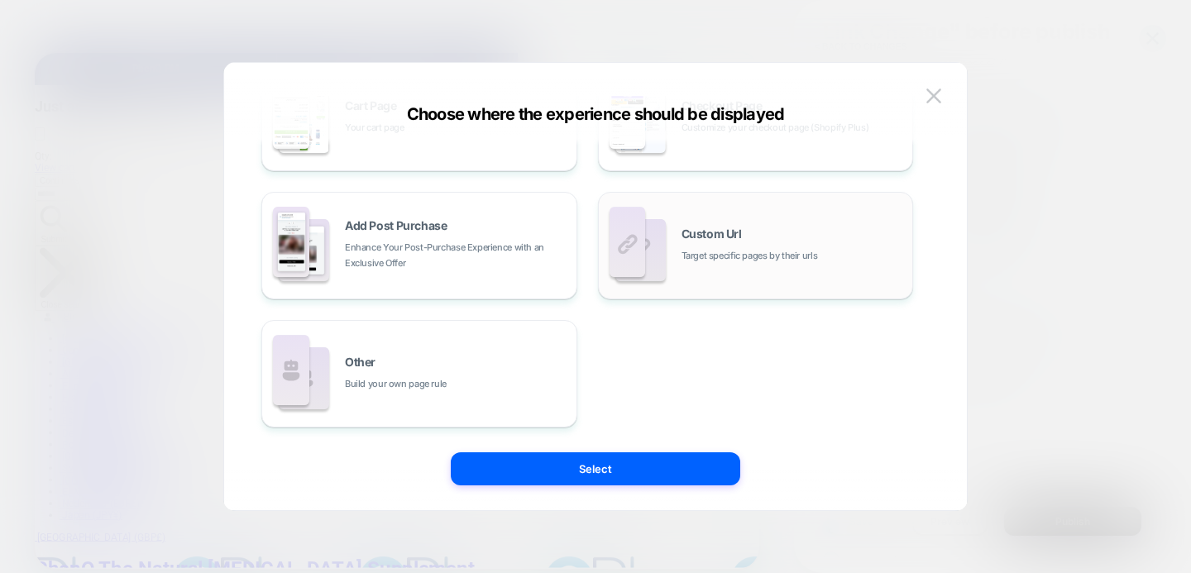
click at [662, 236] on img at bounding box center [640, 250] width 50 height 62
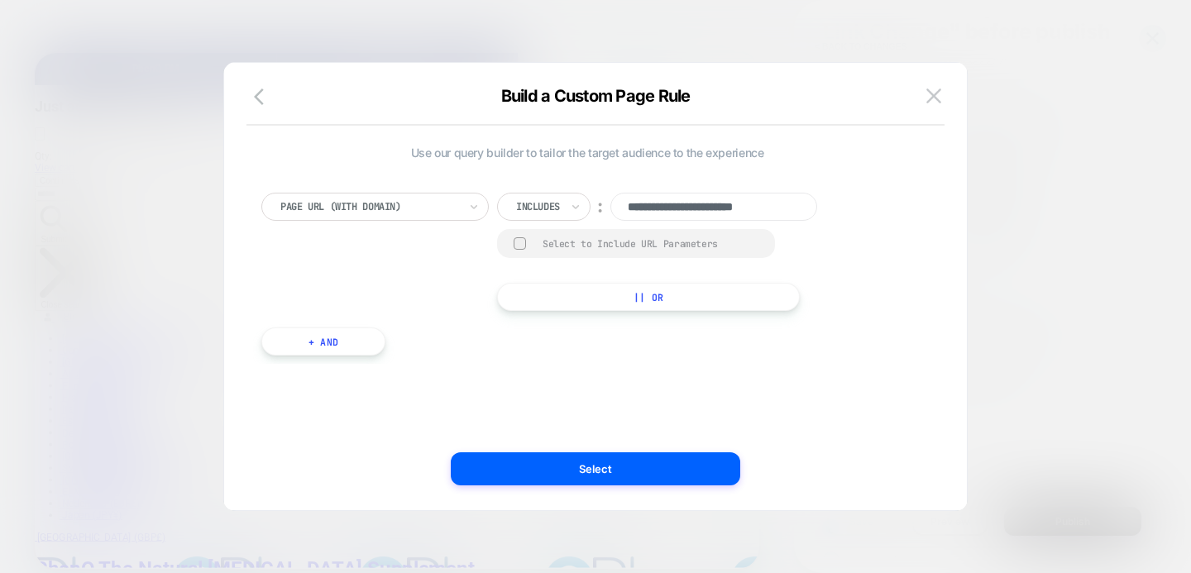
scroll to position [0, 2]
type input "**********"
click at [580, 208] on icon at bounding box center [576, 206] width 12 height 17
click at [535, 253] on div "Is" at bounding box center [566, 252] width 107 height 26
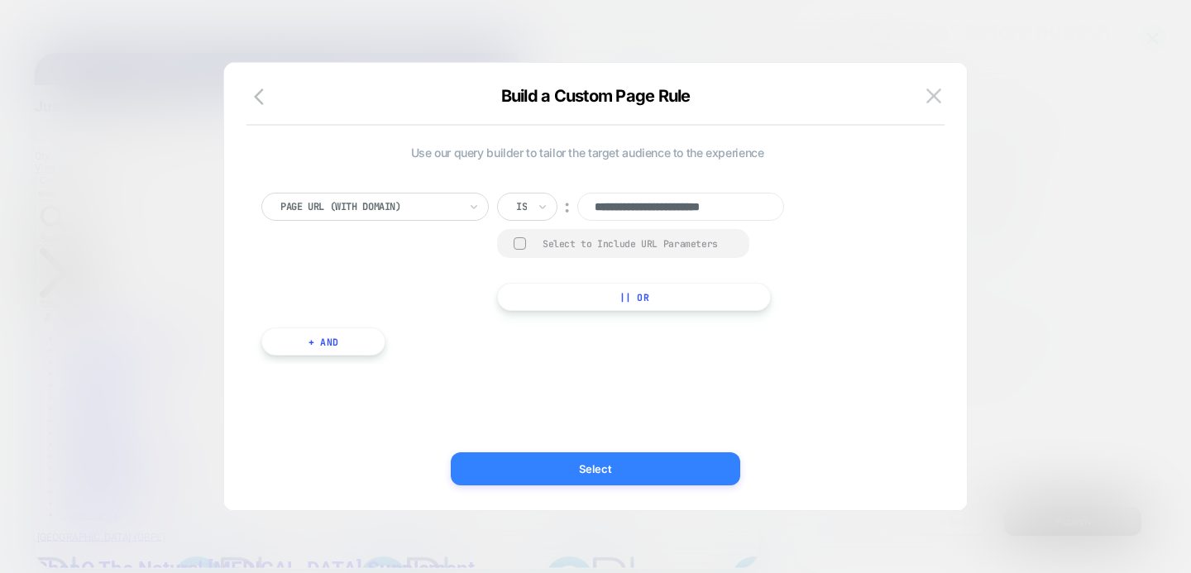
click at [622, 475] on button "Select" at bounding box center [595, 468] width 289 height 33
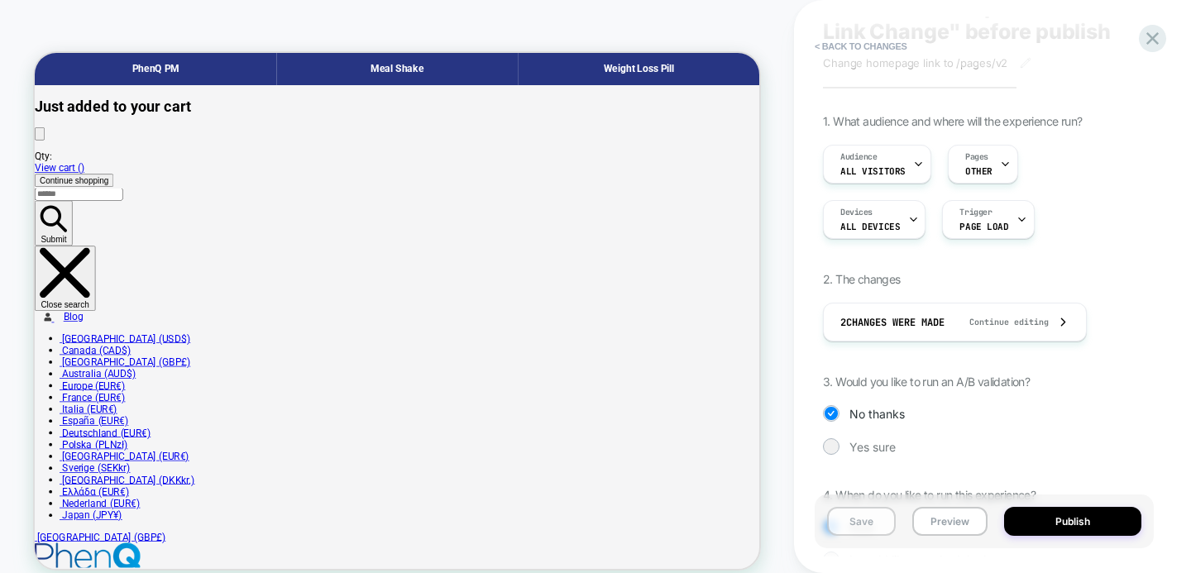
click at [858, 524] on button "Save" at bounding box center [861, 521] width 69 height 29
click at [1027, 521] on button "Publish" at bounding box center [1072, 521] width 137 height 29
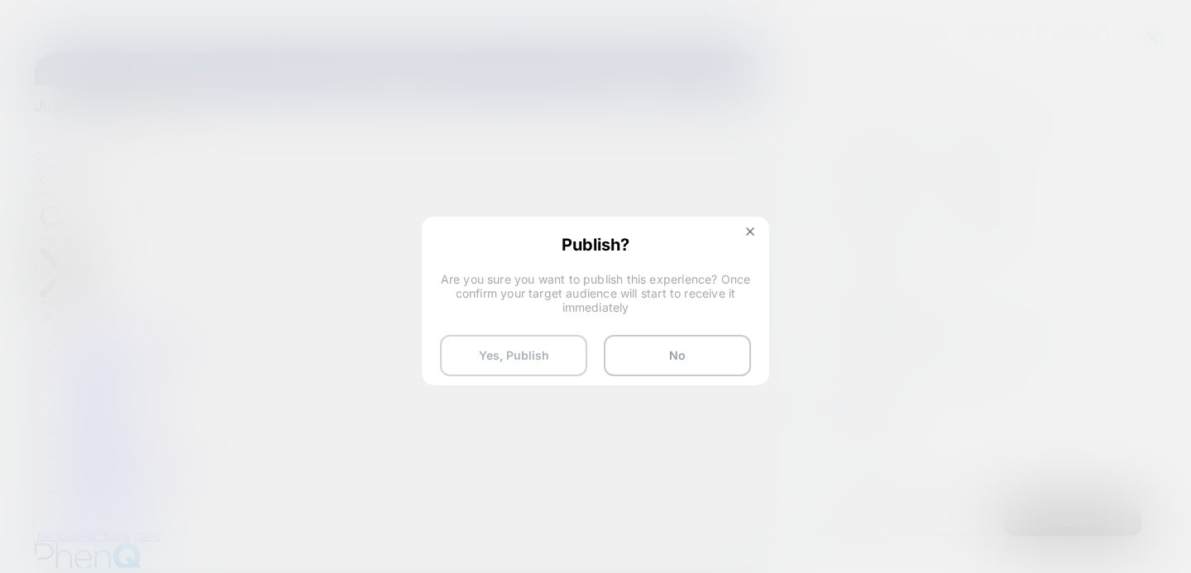
click at [530, 351] on button "Yes, Publish" at bounding box center [513, 355] width 147 height 41
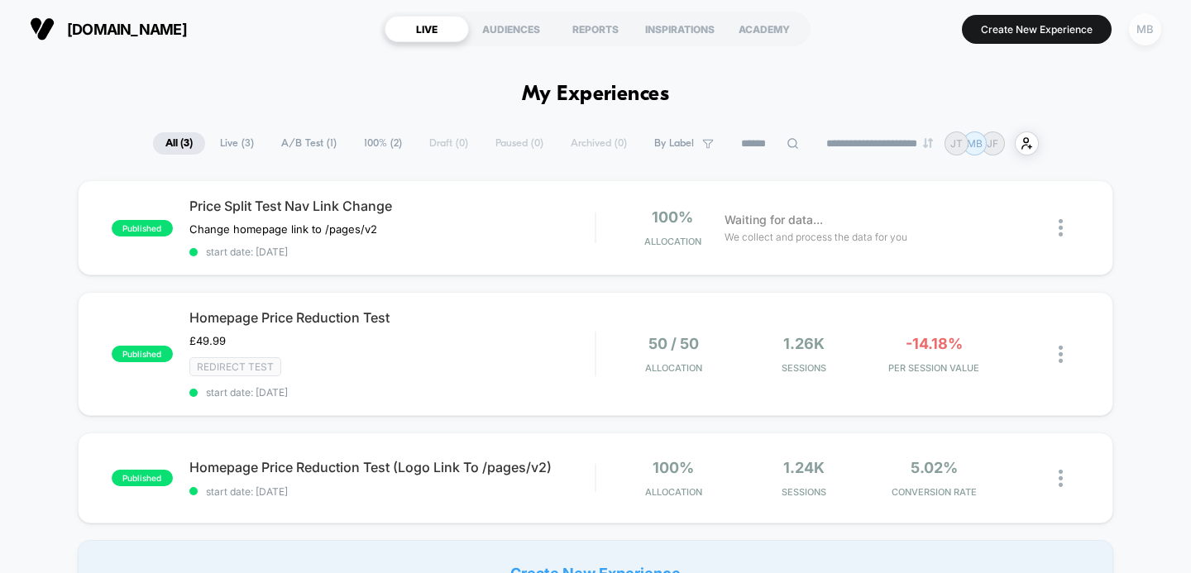
click at [1142, 28] on div "MB" at bounding box center [1145, 29] width 32 height 32
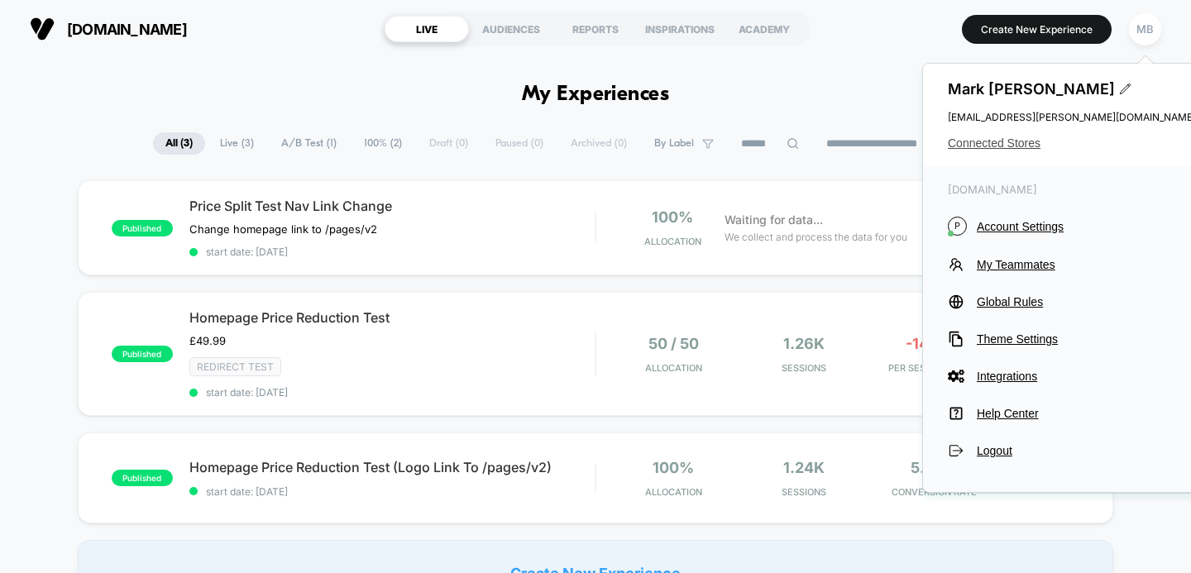
click at [993, 137] on span "Connected Stores" at bounding box center [1071, 142] width 248 height 13
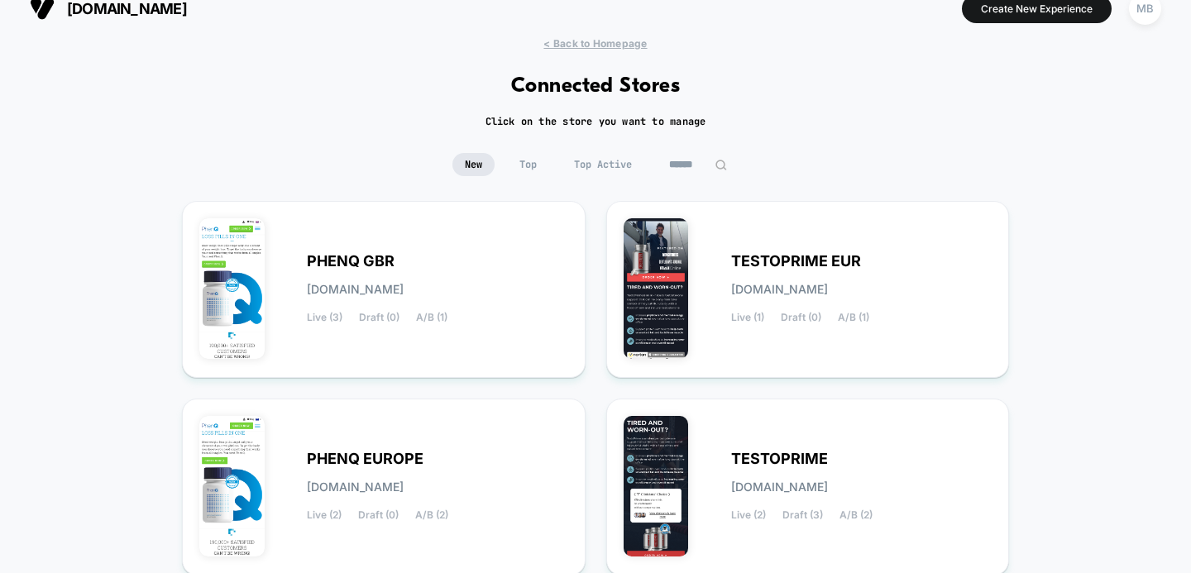
scroll to position [38, 0]
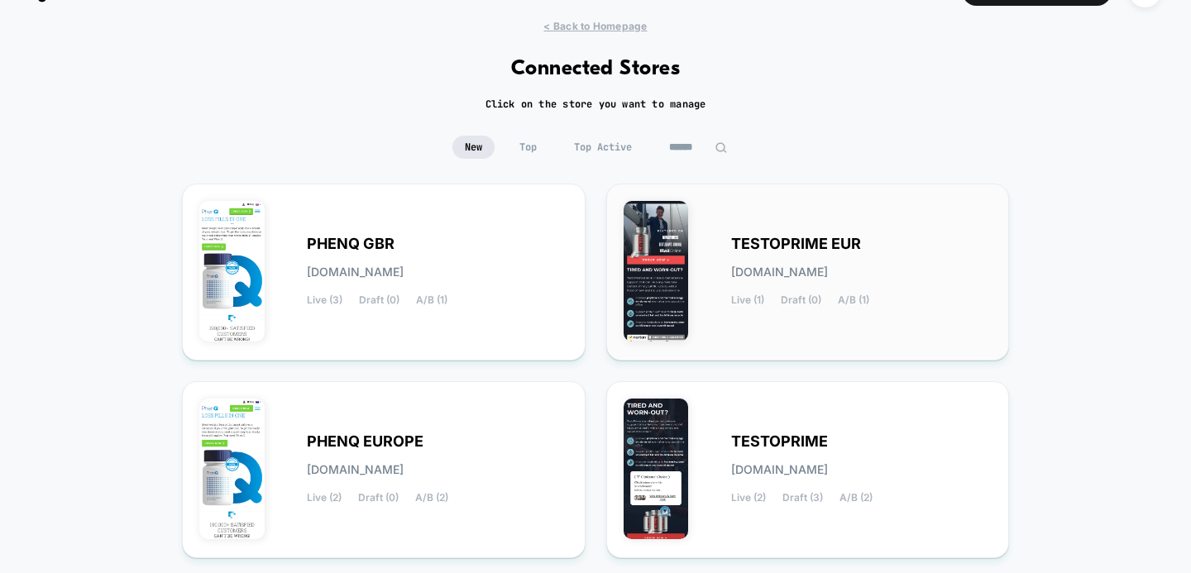
click at [838, 243] on span "TESTOPRIME EUR" at bounding box center [796, 244] width 130 height 12
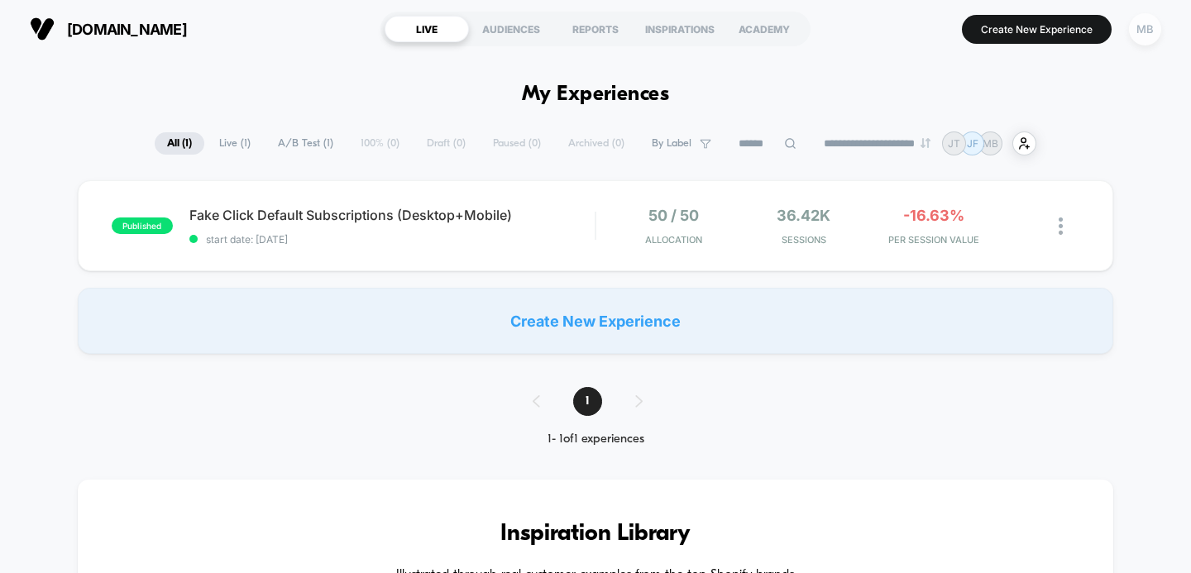
click at [1145, 28] on div "MB" at bounding box center [1145, 29] width 32 height 32
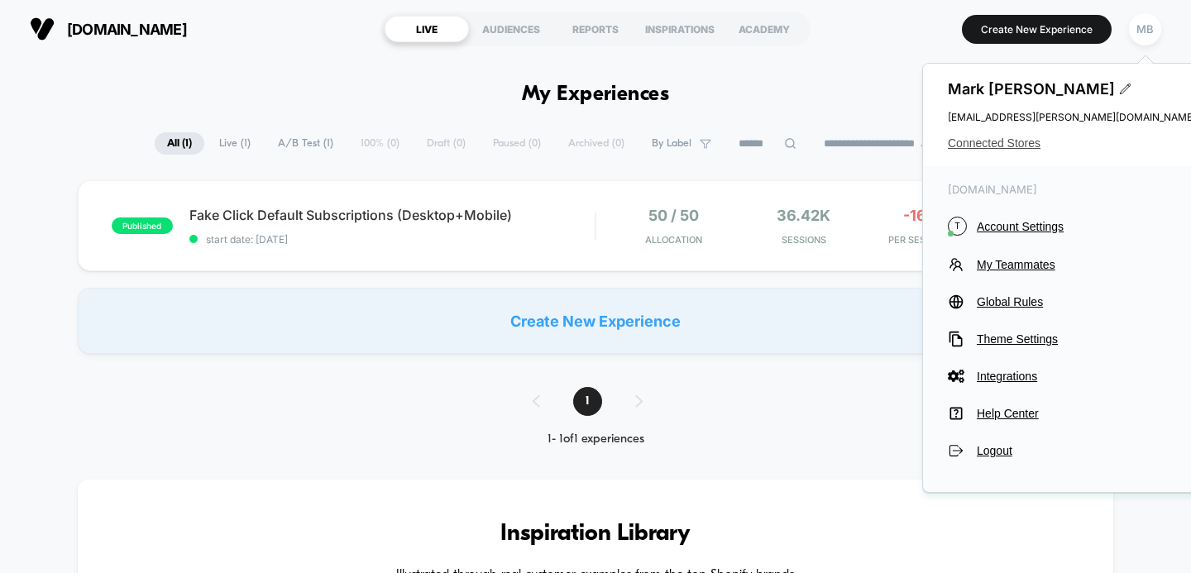
click at [1004, 143] on span "Connected Stores" at bounding box center [1071, 142] width 248 height 13
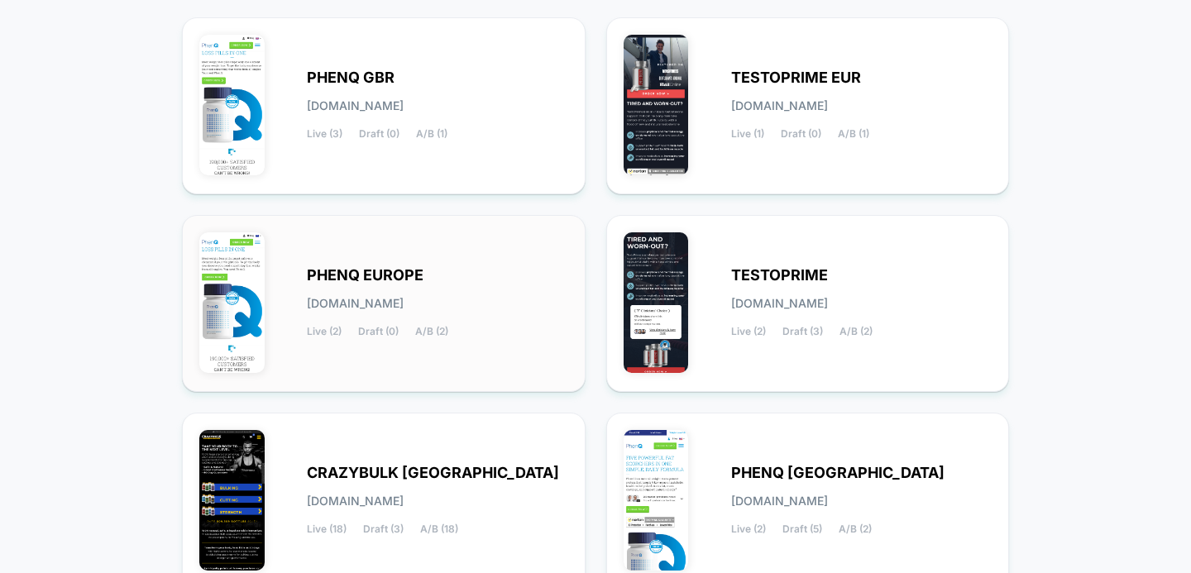
click at [435, 272] on div "PHENQ EUROPE [DOMAIN_NAME] Live (2) Draft (0) A/B (2)" at bounding box center [437, 304] width 261 height 68
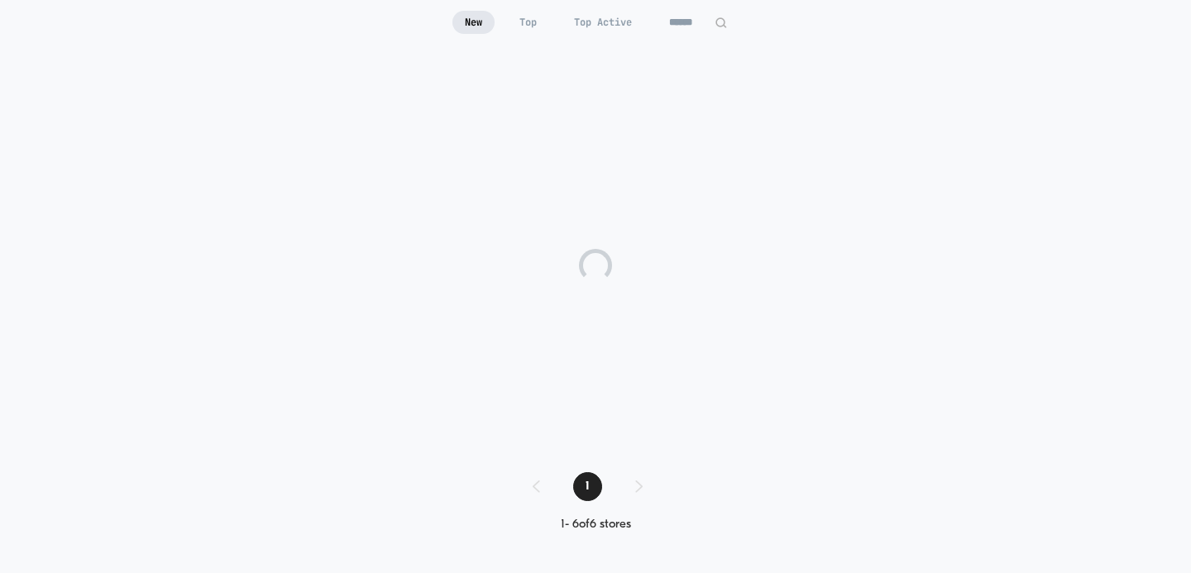
scroll to position [162, 0]
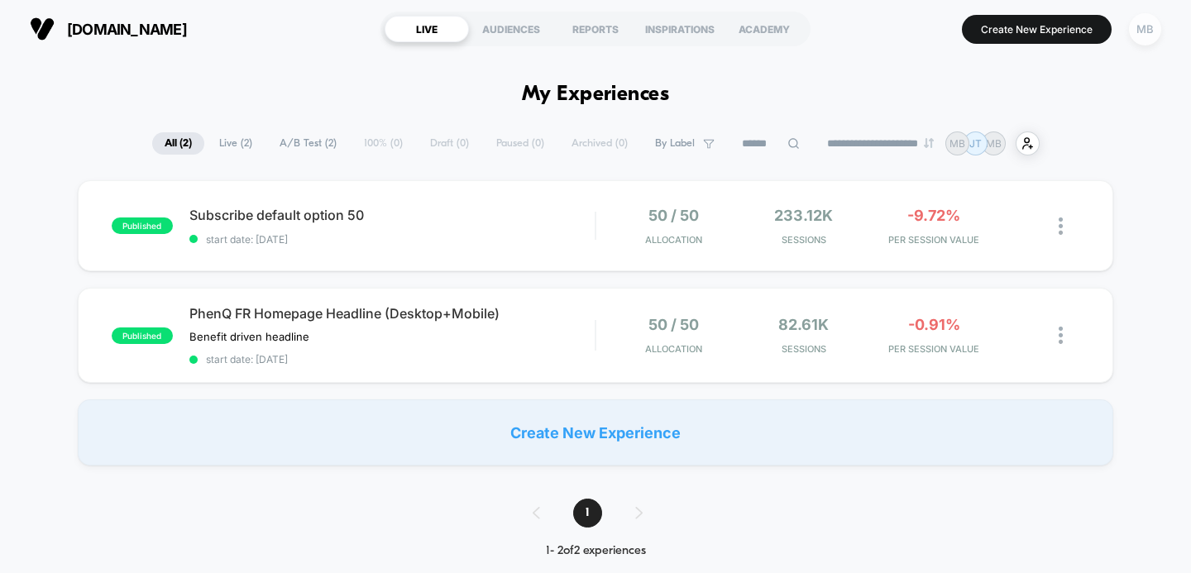
click at [1133, 27] on div "MB" at bounding box center [1145, 29] width 32 height 32
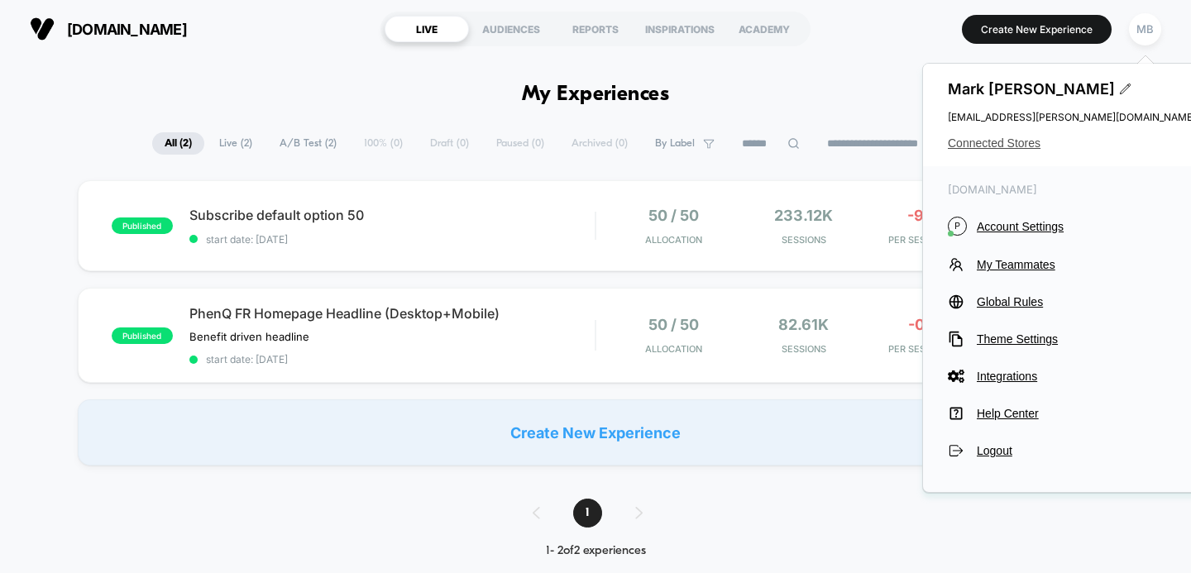
click at [991, 146] on span "Connected Stores" at bounding box center [1071, 142] width 248 height 13
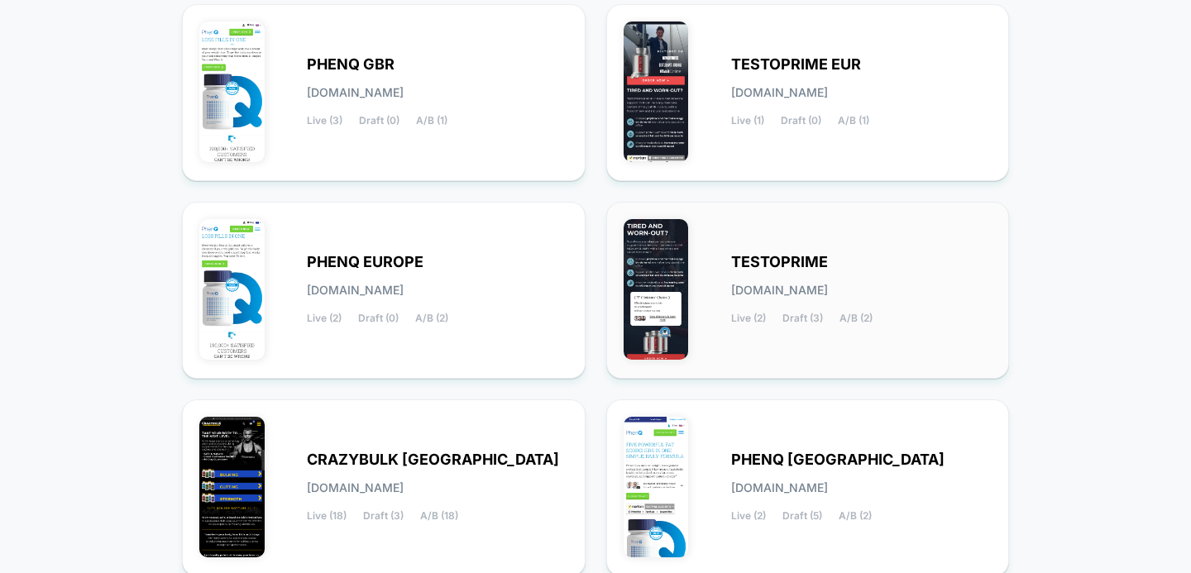
click at [812, 260] on span "TESTOPRIME" at bounding box center [779, 262] width 97 height 12
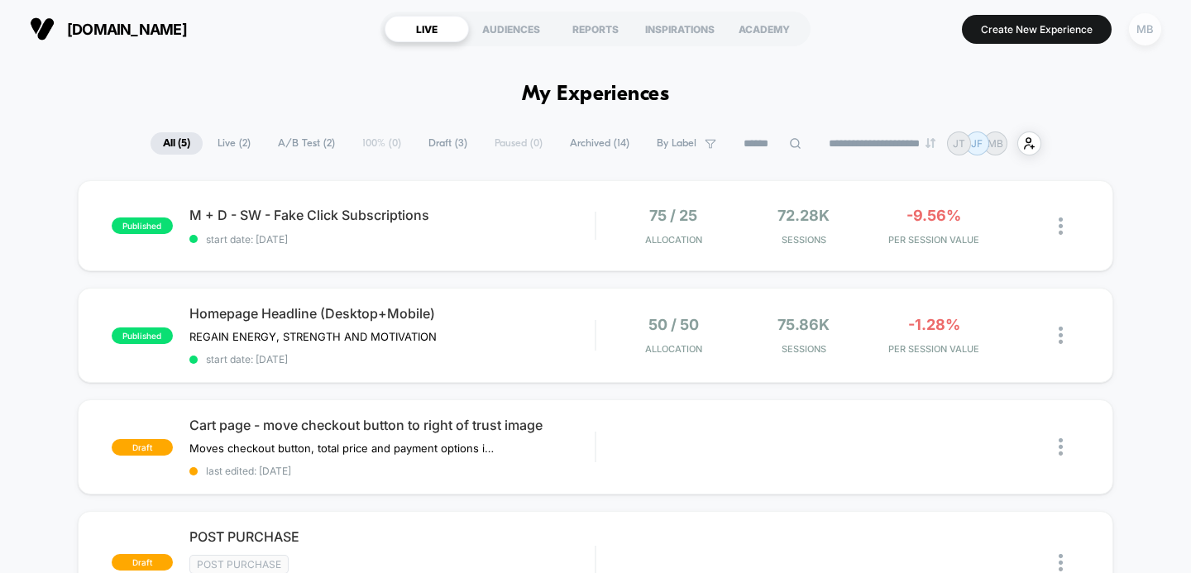
click at [1144, 31] on div "MB" at bounding box center [1145, 29] width 32 height 32
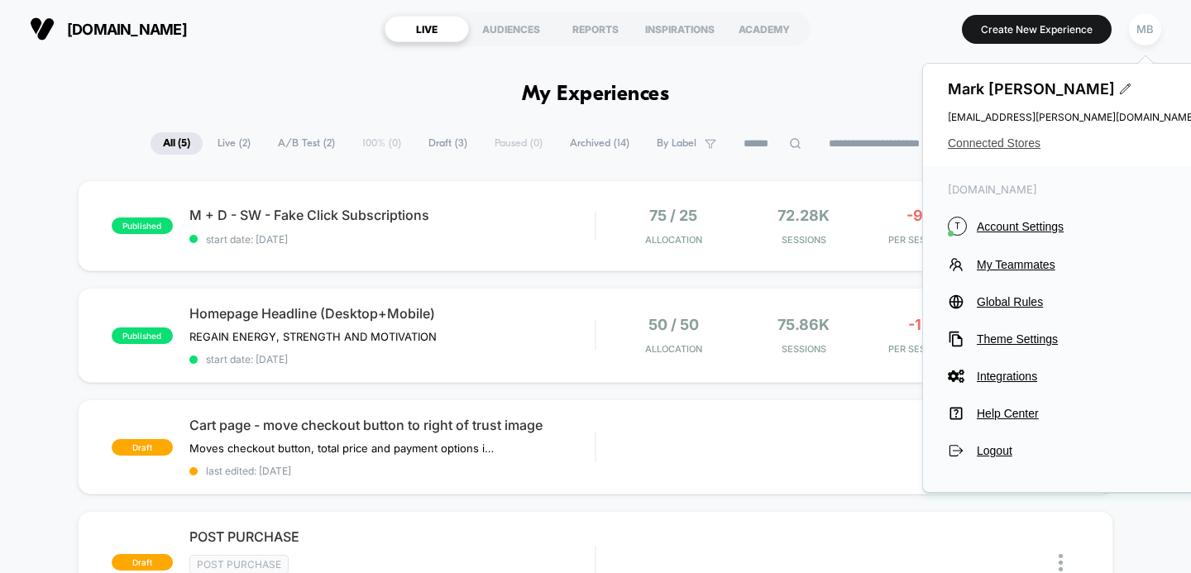
click at [997, 141] on span "Connected Stores" at bounding box center [1071, 142] width 248 height 13
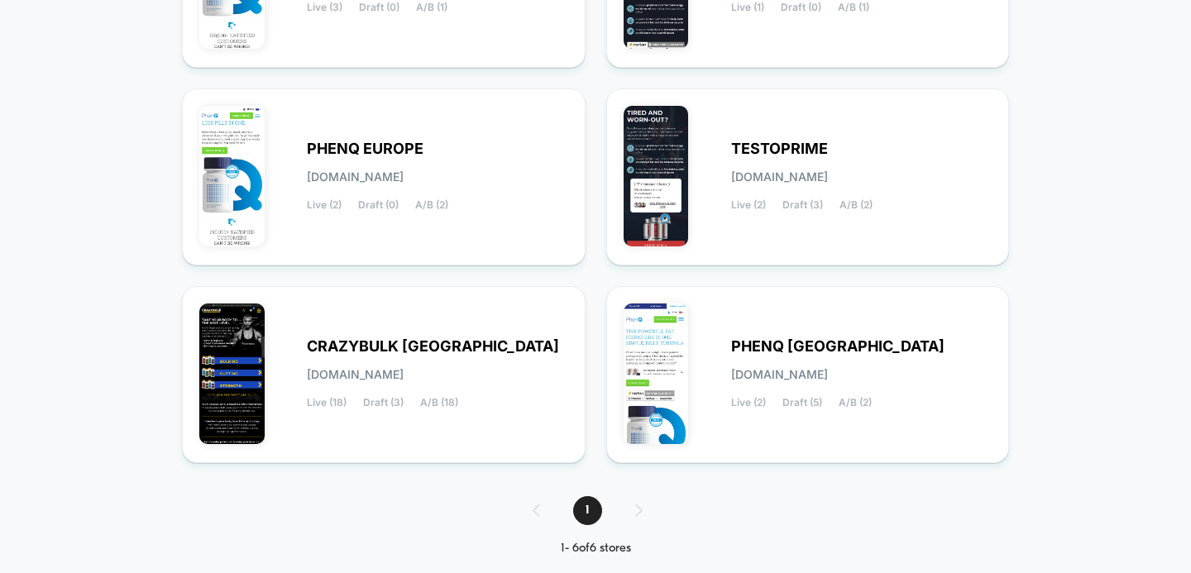
scroll to position [355, 0]
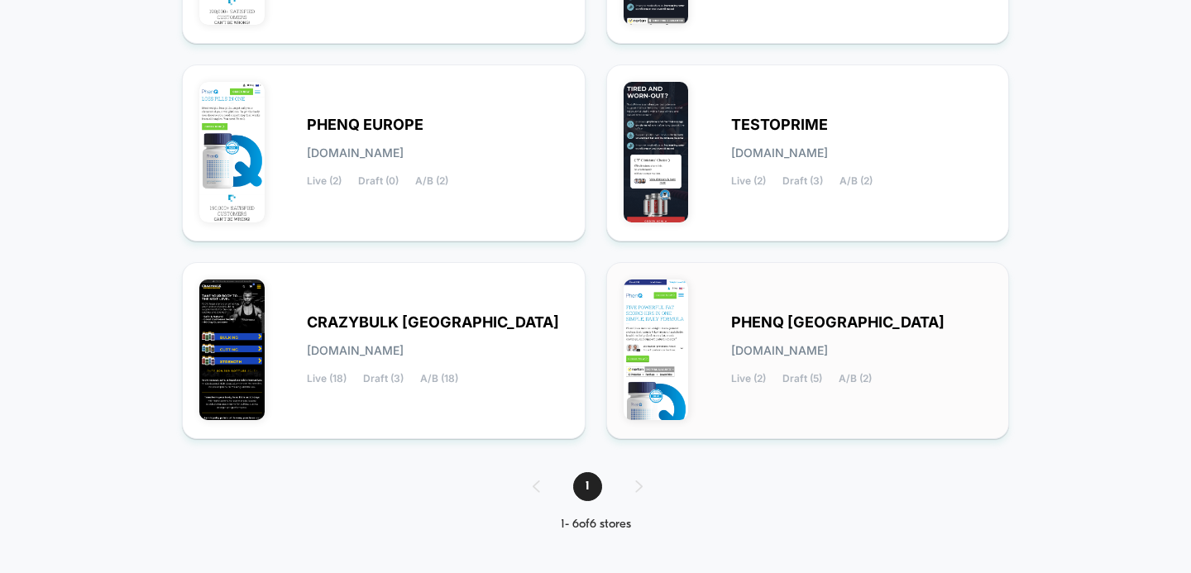
click at [778, 321] on span "PHENQ [GEOGRAPHIC_DATA]" at bounding box center [837, 323] width 213 height 12
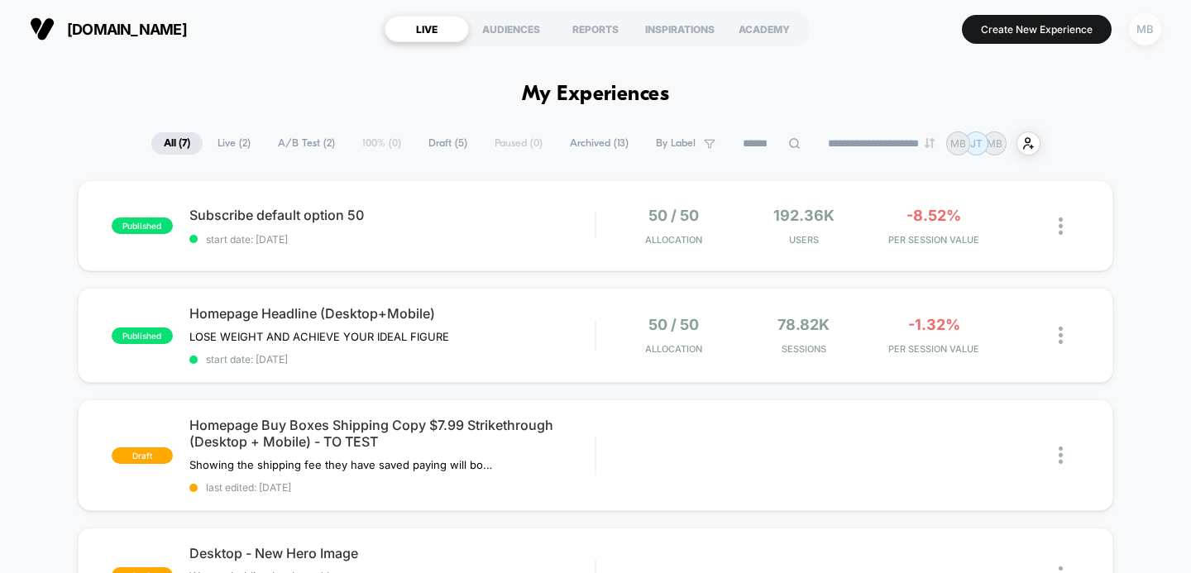
click at [1142, 31] on div "MB" at bounding box center [1145, 29] width 32 height 32
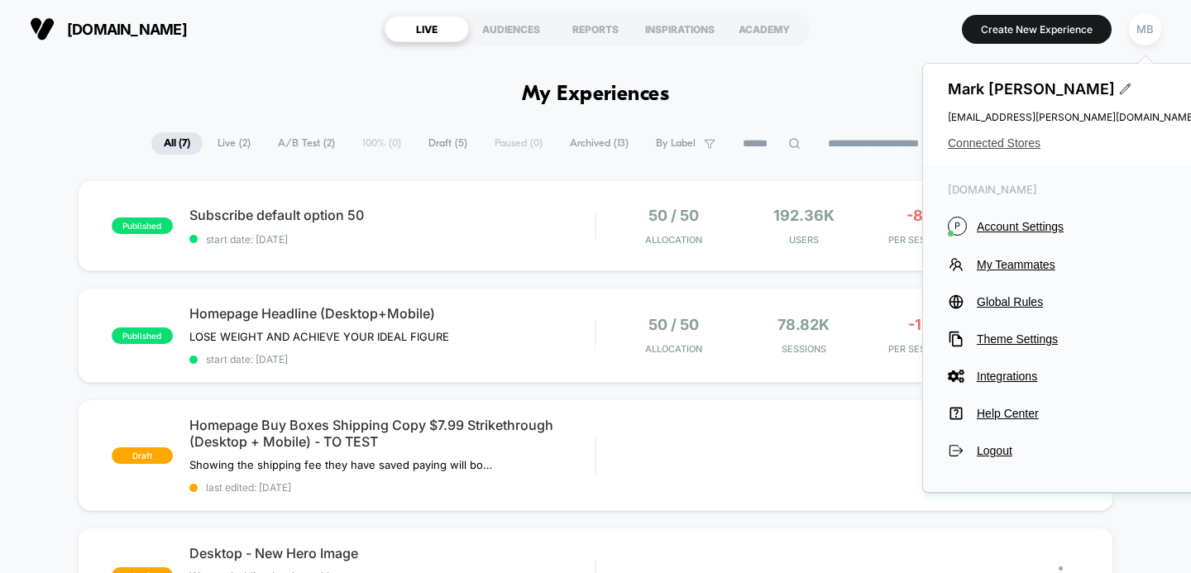
click at [990, 146] on span "Connected Stores" at bounding box center [1071, 142] width 248 height 13
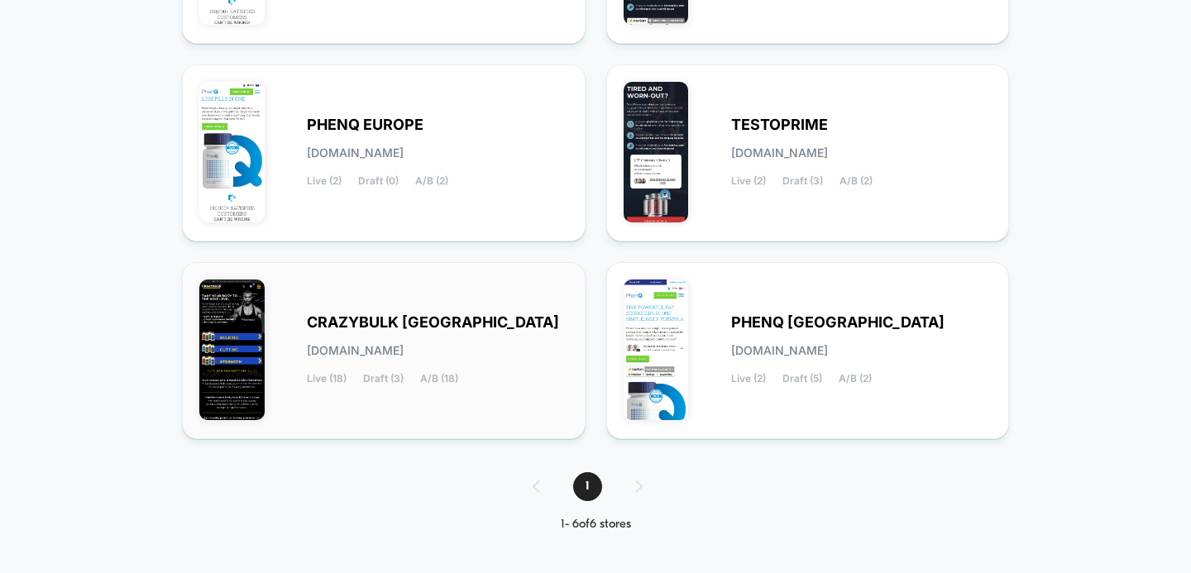
click at [410, 309] on div "CRAZYBULK USA [DOMAIN_NAME] Live (18) Draft (3) A/B (18)" at bounding box center [383, 350] width 369 height 142
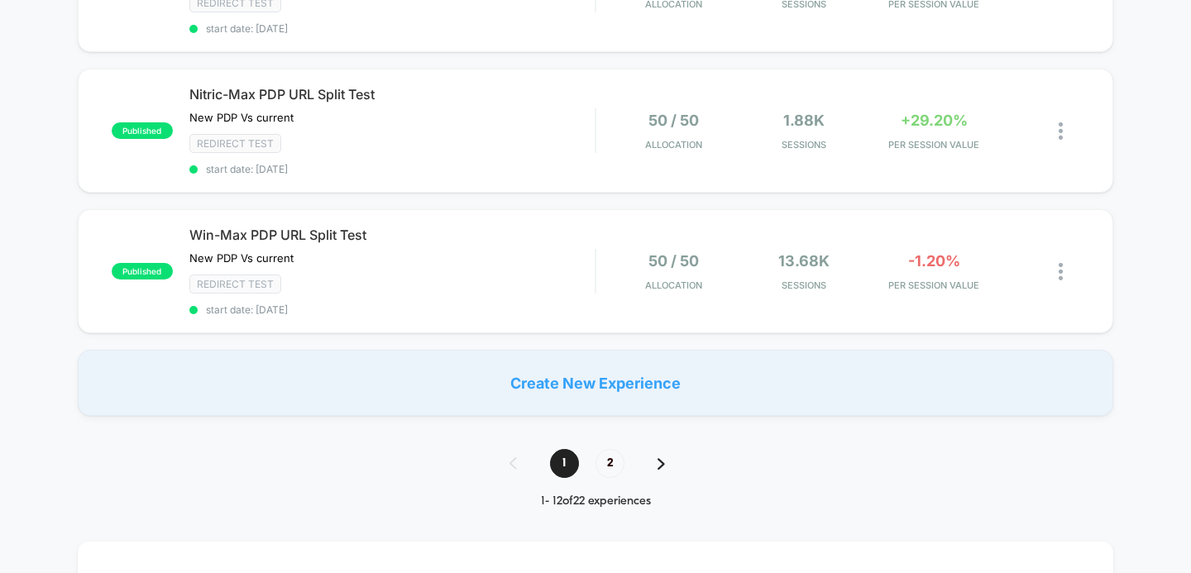
scroll to position [1504, 0]
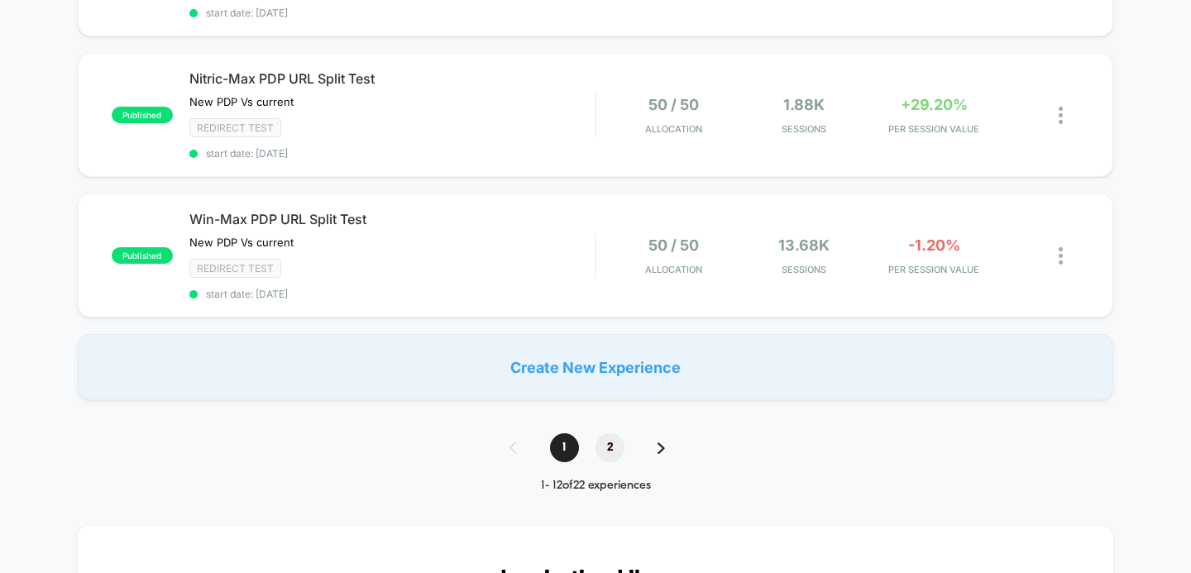
click at [608, 433] on span "2" at bounding box center [609, 447] width 29 height 29
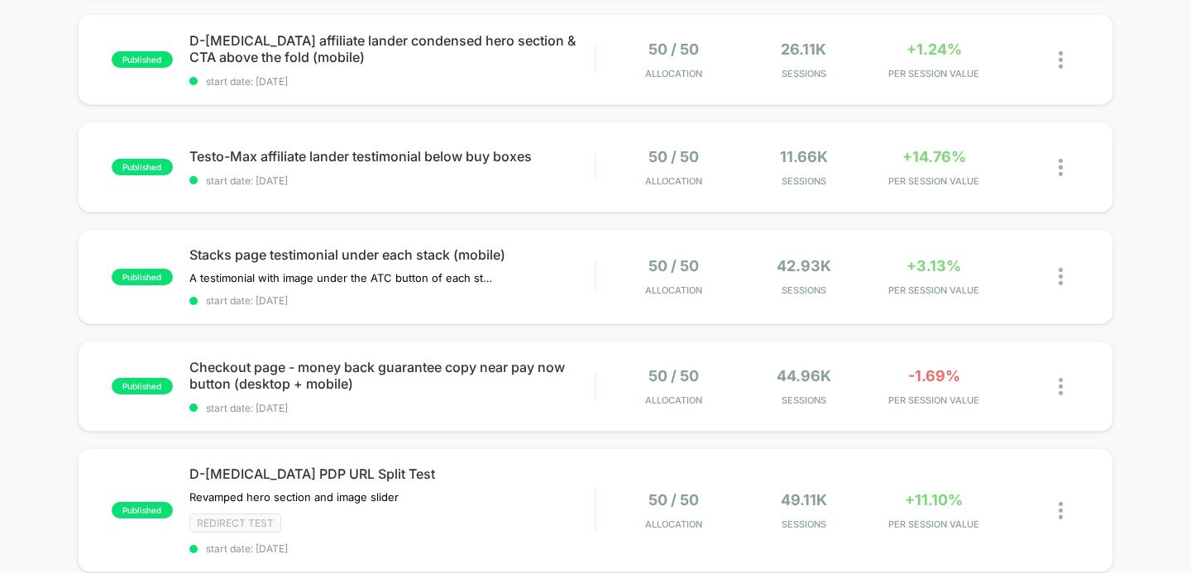
scroll to position [311, 0]
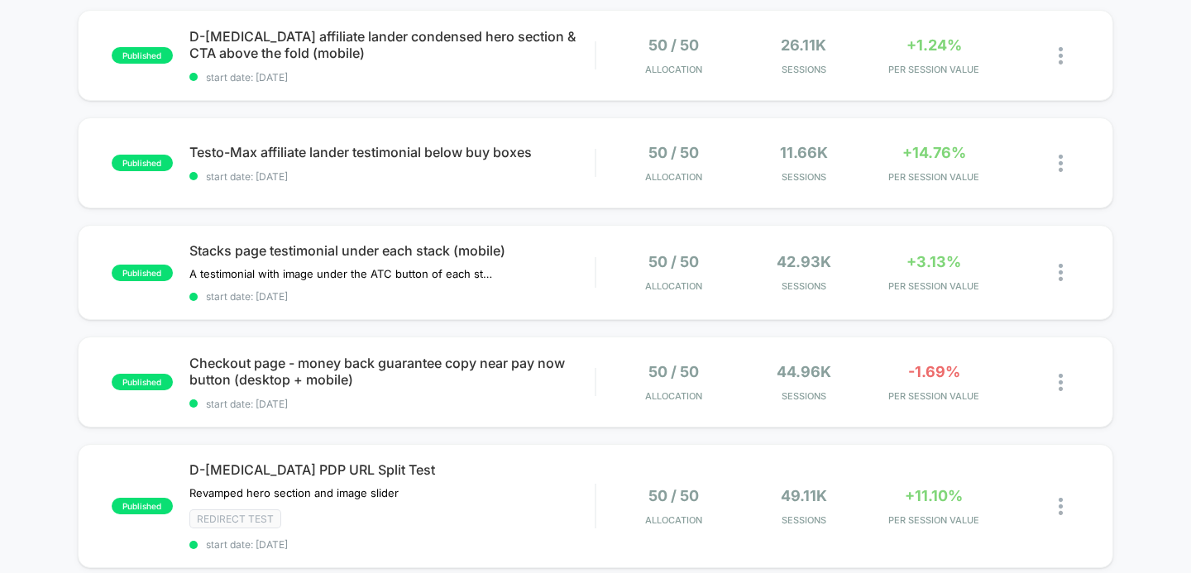
click at [37, 261] on div "published Anvarol PDP URL Split Test New PDP Vs current Click to edit experienc…" at bounding box center [595, 518] width 1191 height 1298
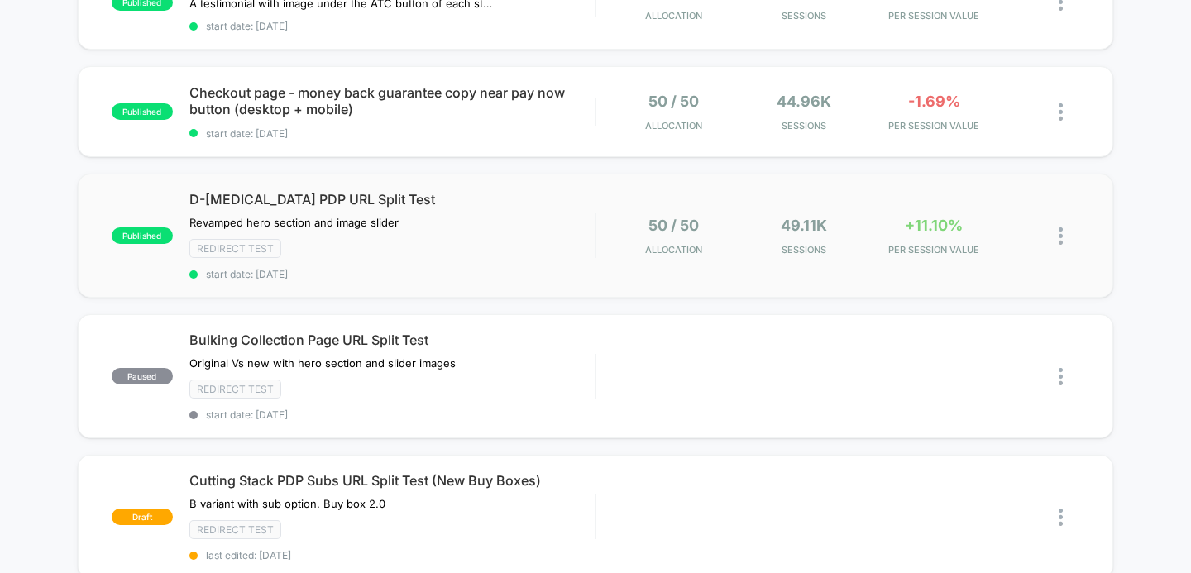
scroll to position [0, 0]
